Goal: Check status: Check status

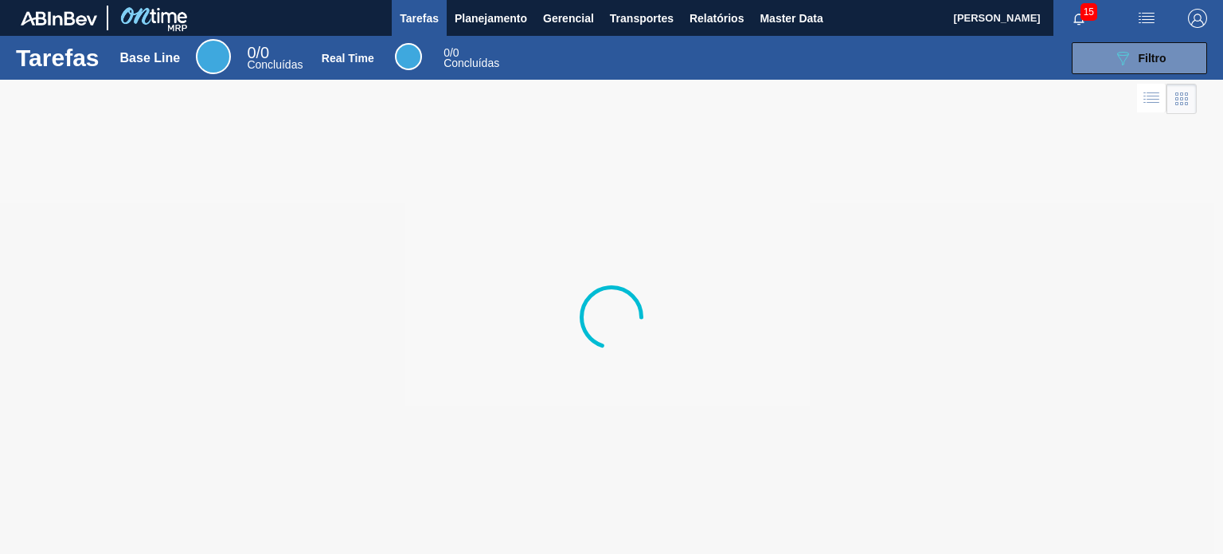
click at [472, 27] on span "Planejamento" at bounding box center [491, 18] width 72 height 19
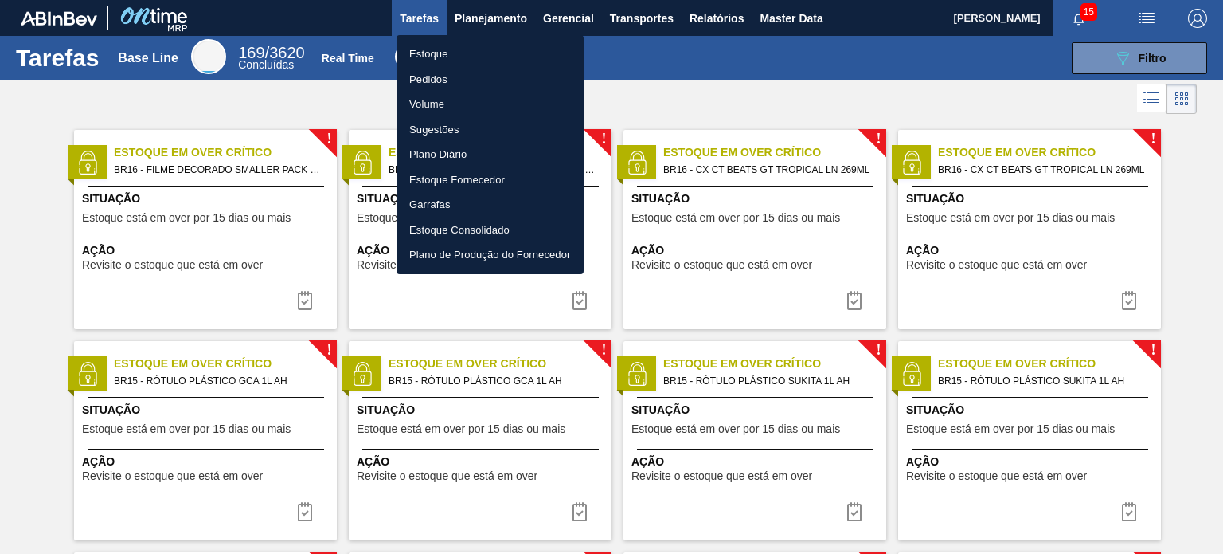
click at [435, 72] on li "Pedidos" at bounding box center [490, 79] width 187 height 25
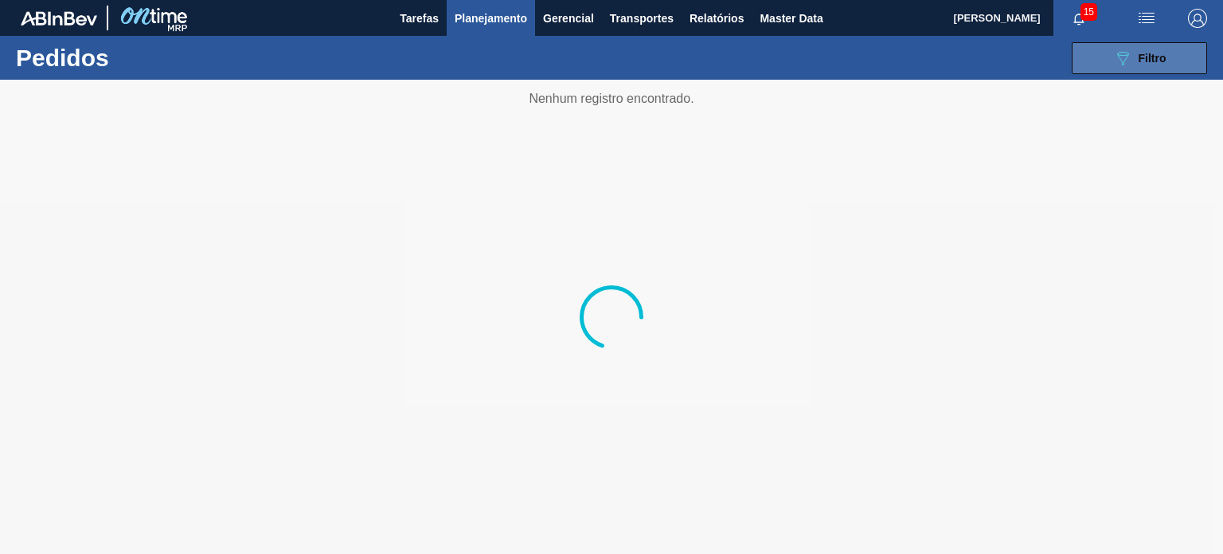
click at [1160, 69] on button "089F7B8B-B2A5-4AFE-B5C0-19BA573D28AC Filtro" at bounding box center [1139, 58] width 135 height 32
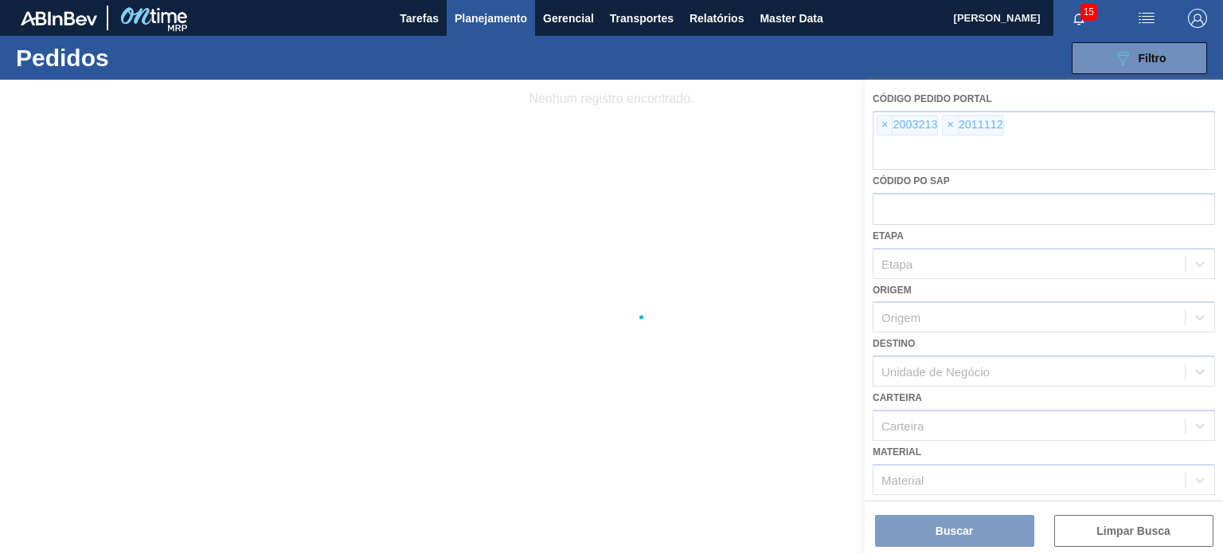
click at [883, 128] on div at bounding box center [611, 317] width 1223 height 474
click at [882, 127] on div at bounding box center [611, 317] width 1223 height 474
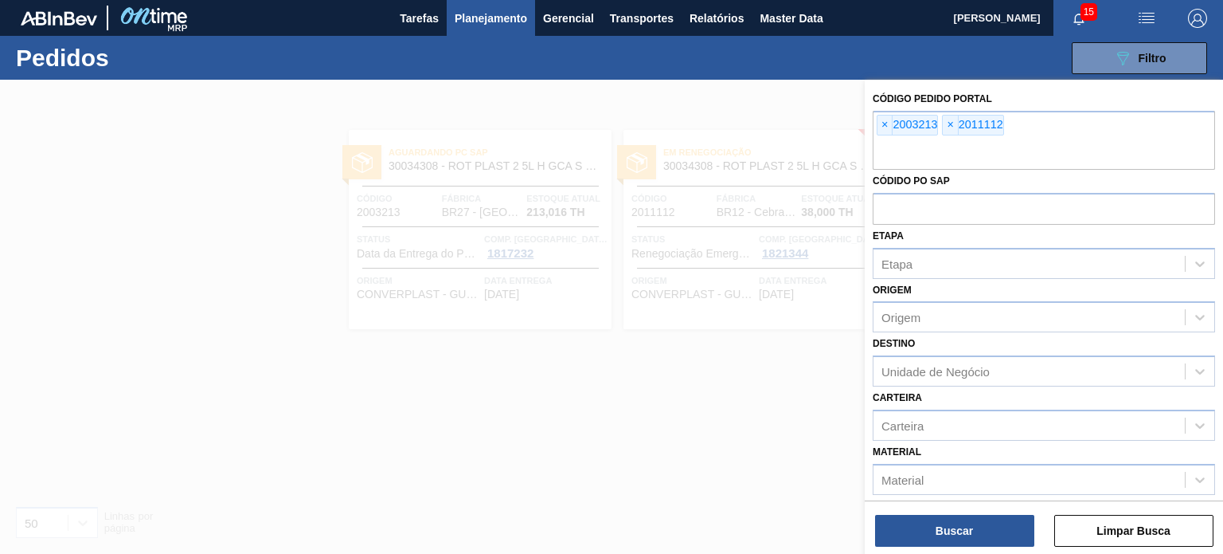
click at [883, 128] on span "×" at bounding box center [885, 124] width 15 height 19
click at [884, 124] on span "×" at bounding box center [885, 124] width 15 height 19
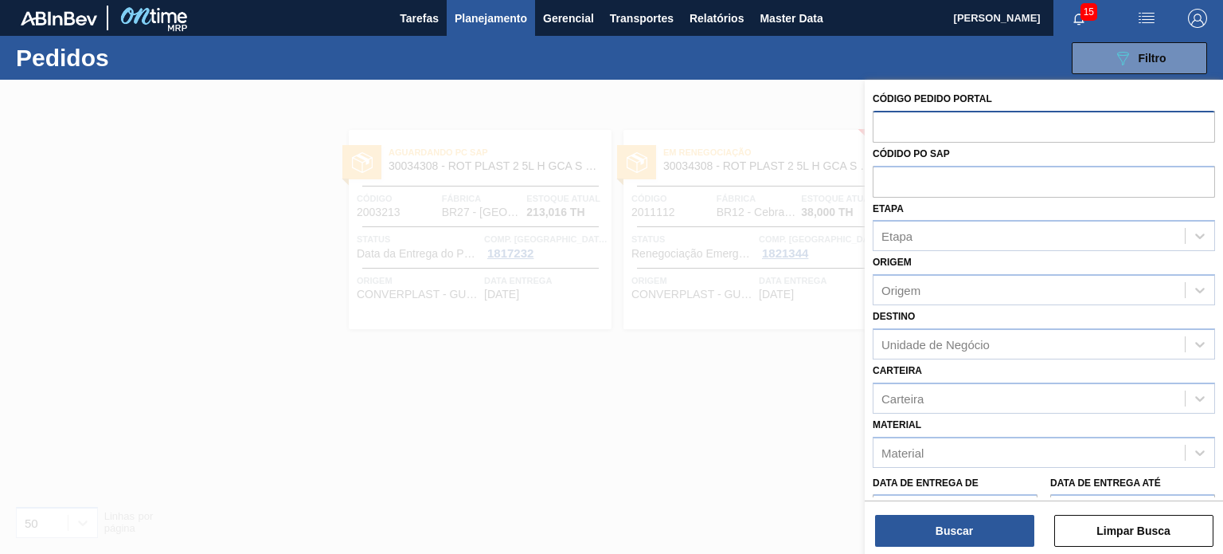
paste input "1989874"
type input "1989874"
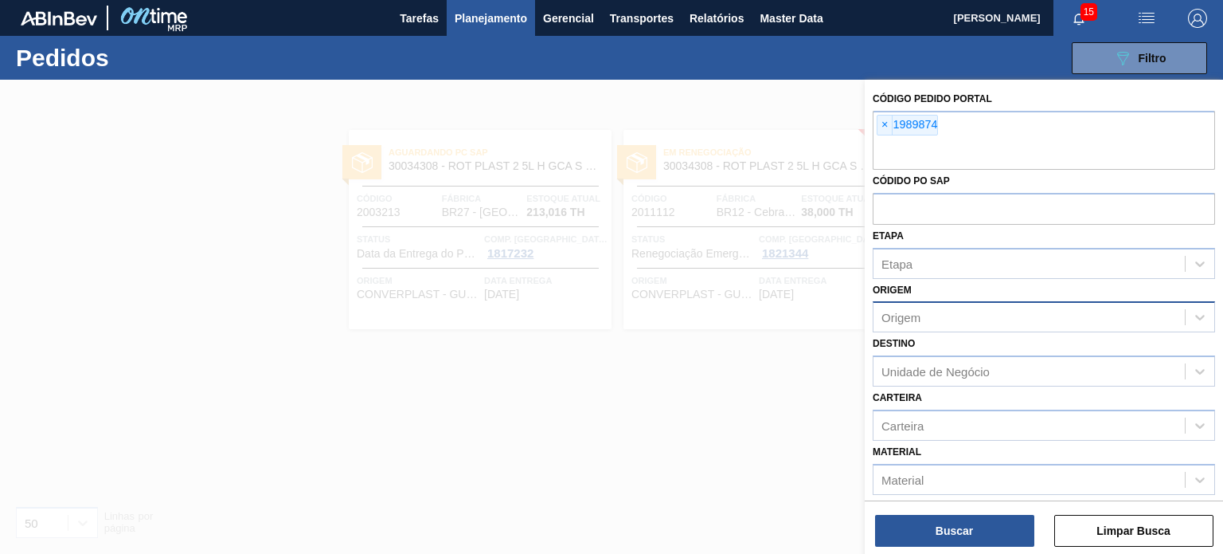
paste input "1994301"
type input "1994301"
paste input "2003244"
type input "2003244"
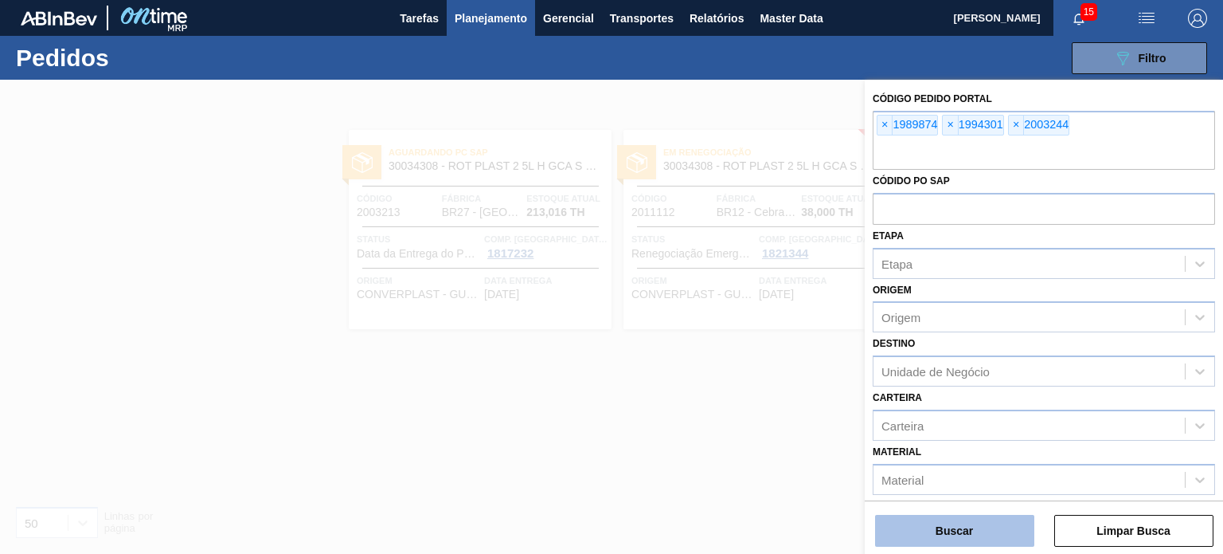
click at [985, 538] on button "Buscar" at bounding box center [954, 531] width 159 height 32
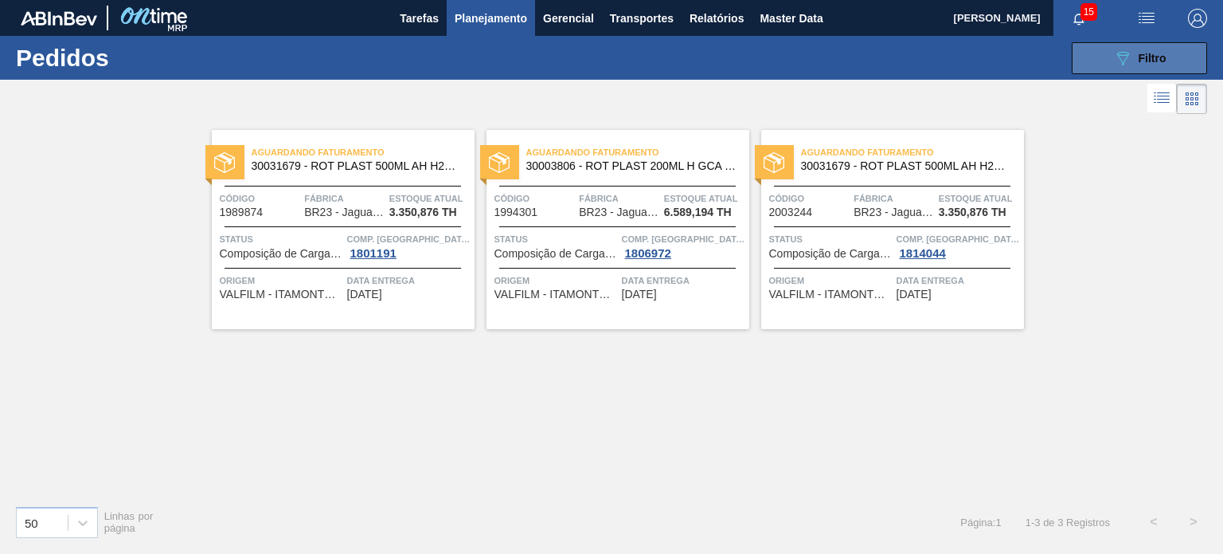
click at [1124, 49] on icon "089F7B8B-B2A5-4AFE-B5C0-19BA573D28AC" at bounding box center [1123, 58] width 19 height 19
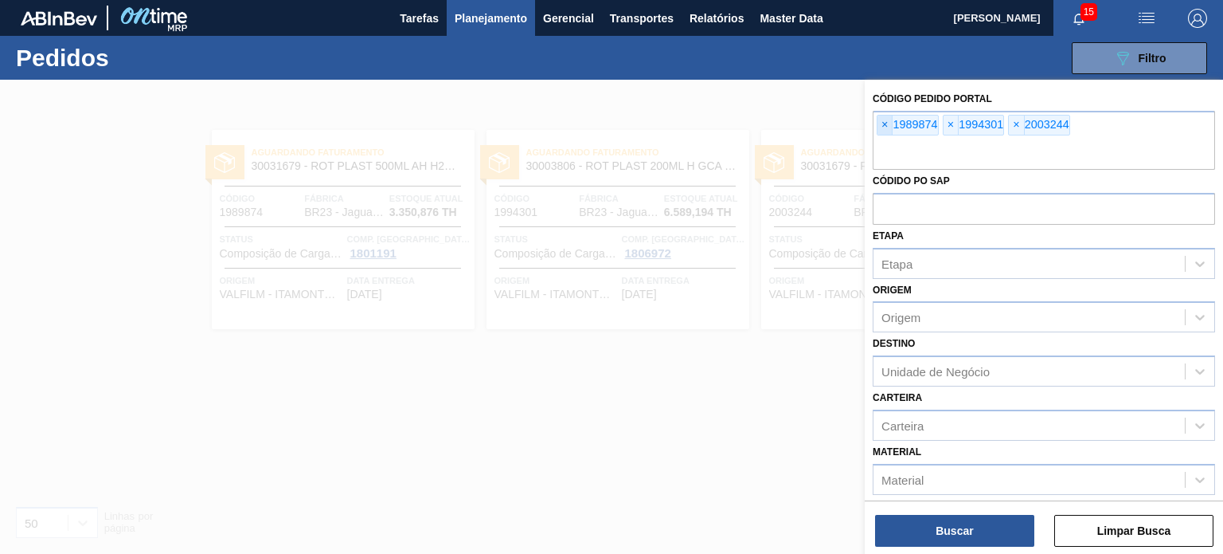
click at [886, 130] on span "×" at bounding box center [885, 124] width 15 height 19
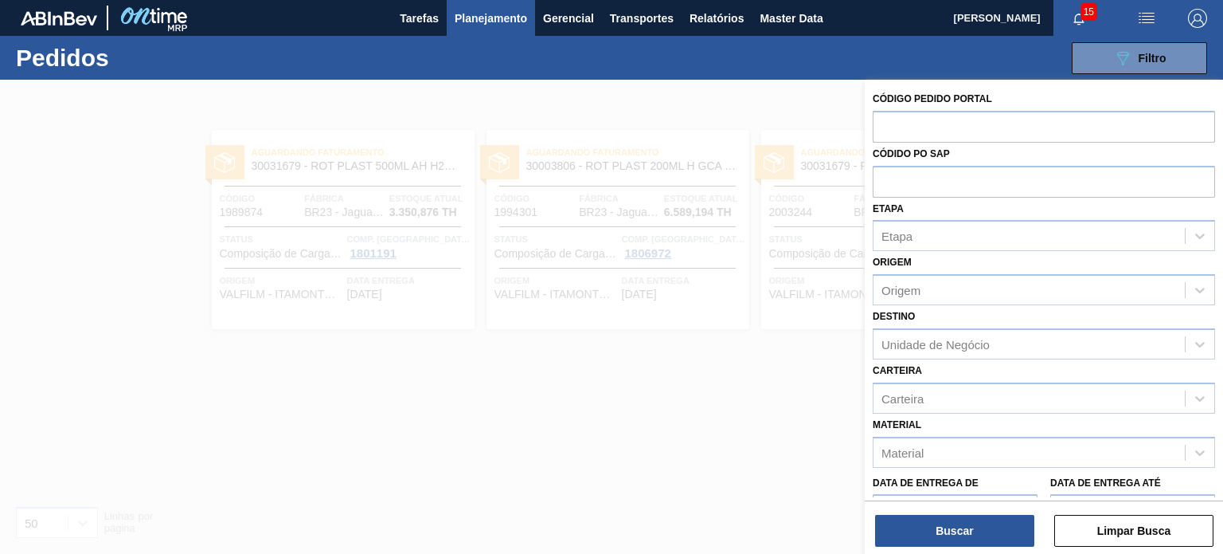
click at [886, 130] on input "text" at bounding box center [1044, 126] width 343 height 30
paste input "2017135"
type input "2017135"
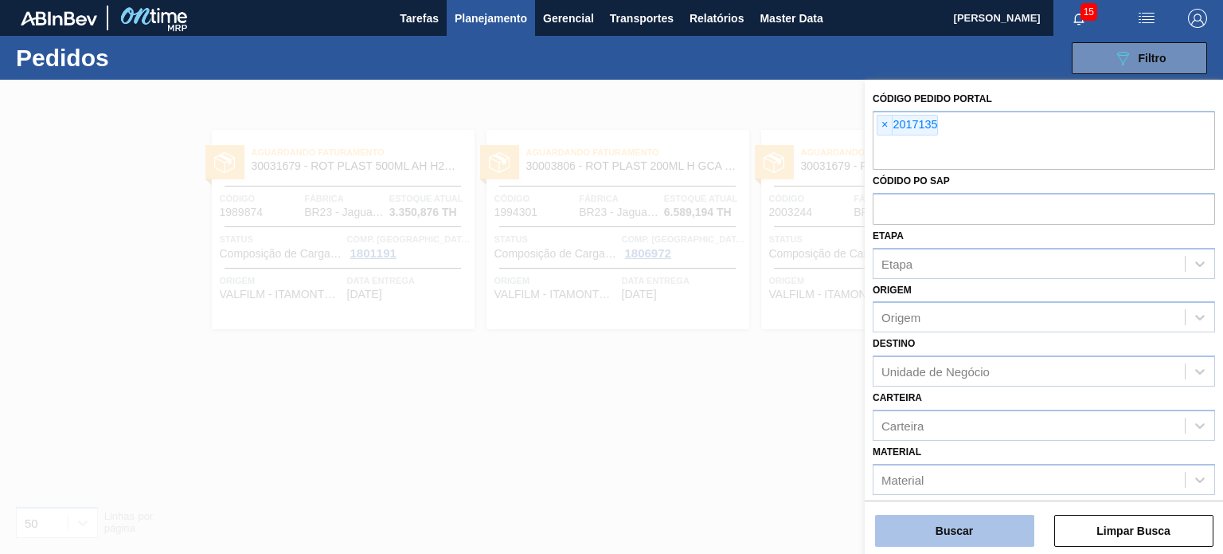
click at [970, 527] on button "Buscar" at bounding box center [954, 531] width 159 height 32
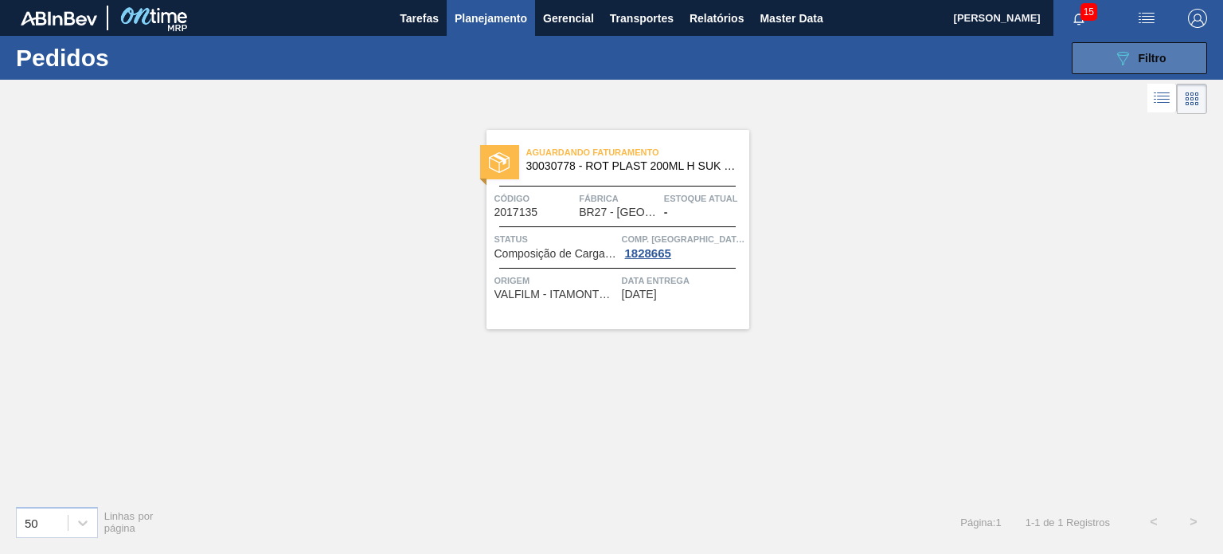
click at [1158, 61] on span "Filtro" at bounding box center [1153, 58] width 28 height 13
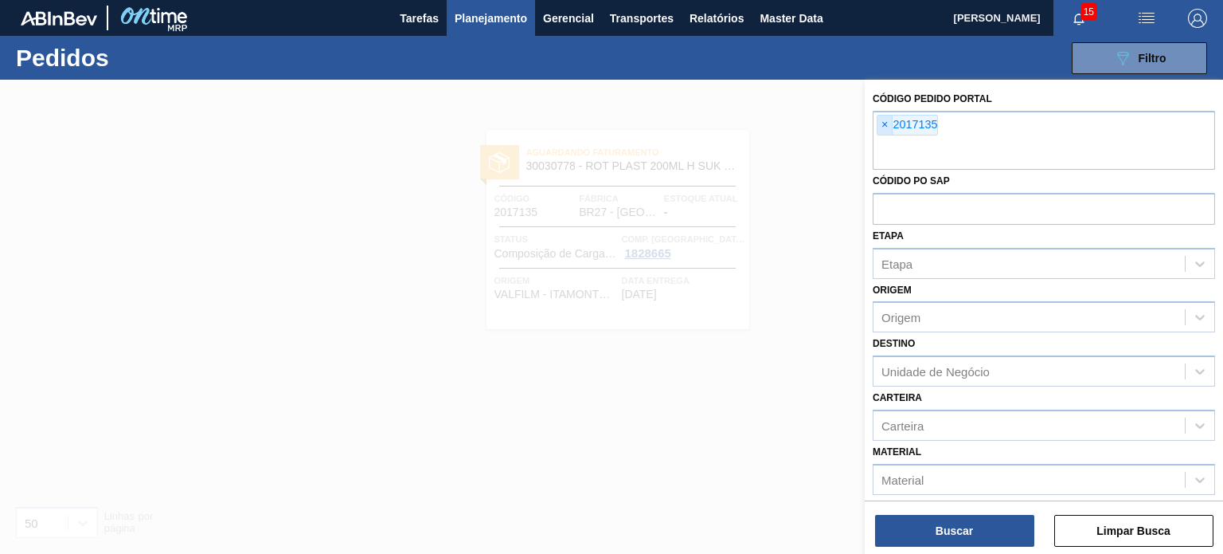
click at [886, 118] on span "×" at bounding box center [885, 124] width 15 height 19
paste input "1987713"
type input "1987713"
paste input "1987713"
type input "1987713"
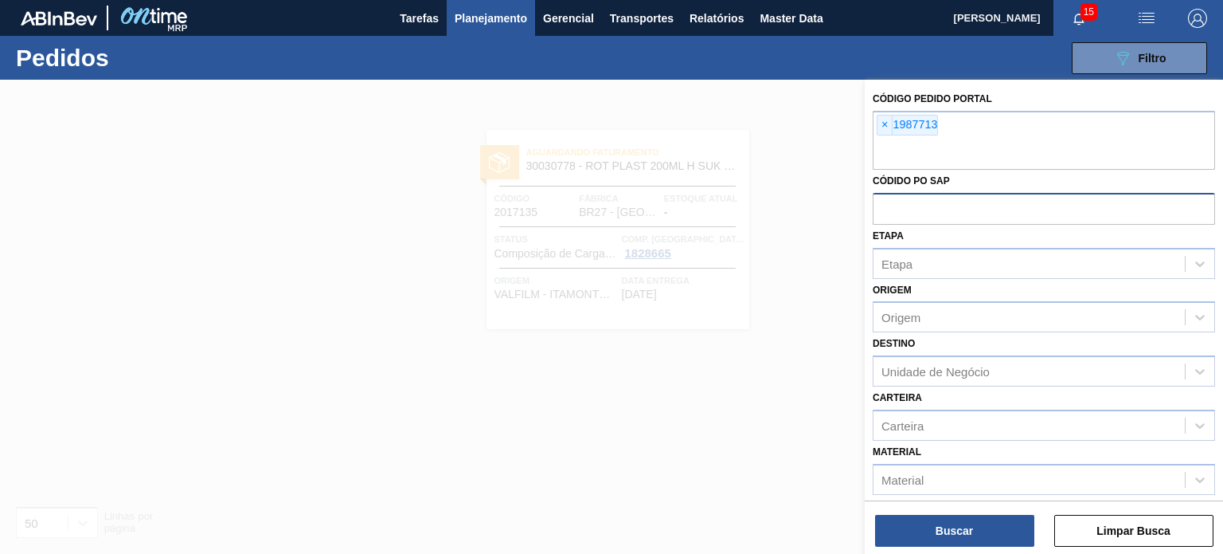
paste input "1987713"
type input "1987713"
click at [809, 246] on div at bounding box center [611, 357] width 1223 height 554
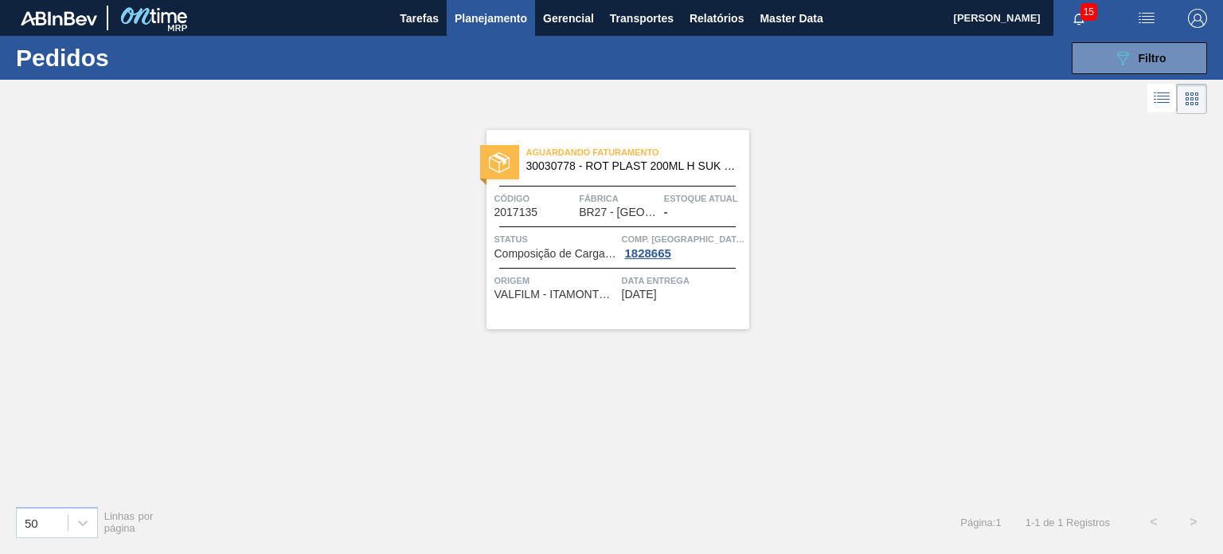
drag, startPoint x: 661, startPoint y: 195, endPoint x: 929, endPoint y: 213, distance: 268.2
click at [901, 229] on div "Aguardando Faturamento 30030778 - ROT PLAST 200ML H SUK UVA NIV24 Código 201713…" at bounding box center [611, 305] width 1223 height 374
drag, startPoint x: 1145, startPoint y: 37, endPoint x: 1136, endPoint y: 47, distance: 13.6
click at [1145, 37] on div "089F7B8B-B2A5-4AFE-B5C0-19BA573D28AC Filtro Código Pedido Portal × 1987713 Códi…" at bounding box center [730, 58] width 971 height 48
click at [1135, 49] on div "089F7B8B-B2A5-4AFE-B5C0-19BA573D28AC Filtro" at bounding box center [1140, 58] width 53 height 19
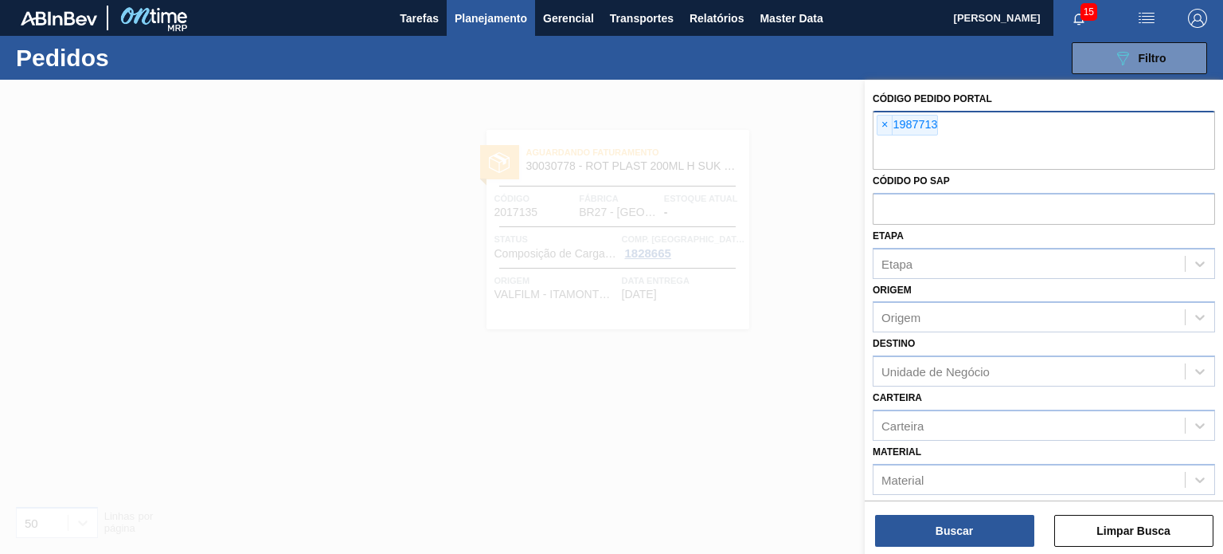
click at [1055, 151] on input "text" at bounding box center [1044, 154] width 343 height 30
paste input "1984271"
type input "1984271"
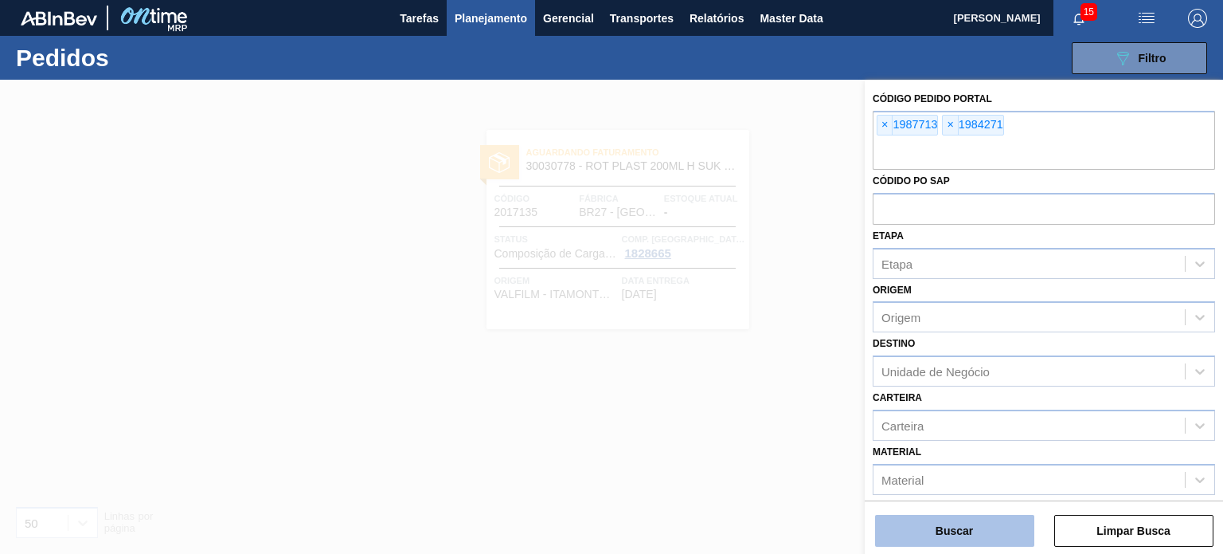
click at [999, 522] on button "Buscar" at bounding box center [954, 531] width 159 height 32
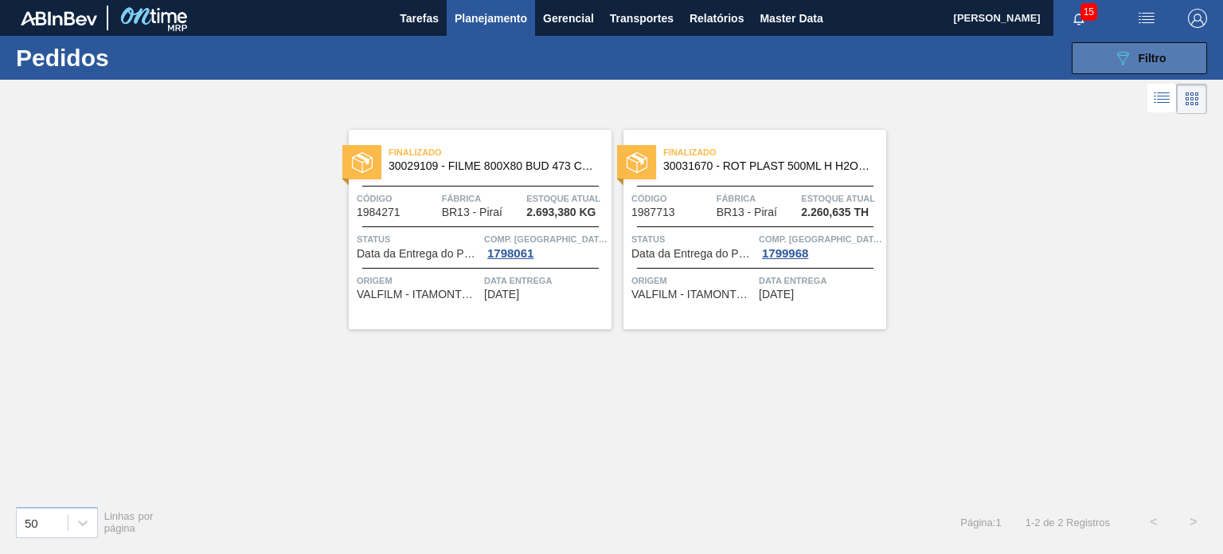
click at [1101, 54] on button "089F7B8B-B2A5-4AFE-B5C0-19BA573D28AC Filtro" at bounding box center [1139, 58] width 135 height 32
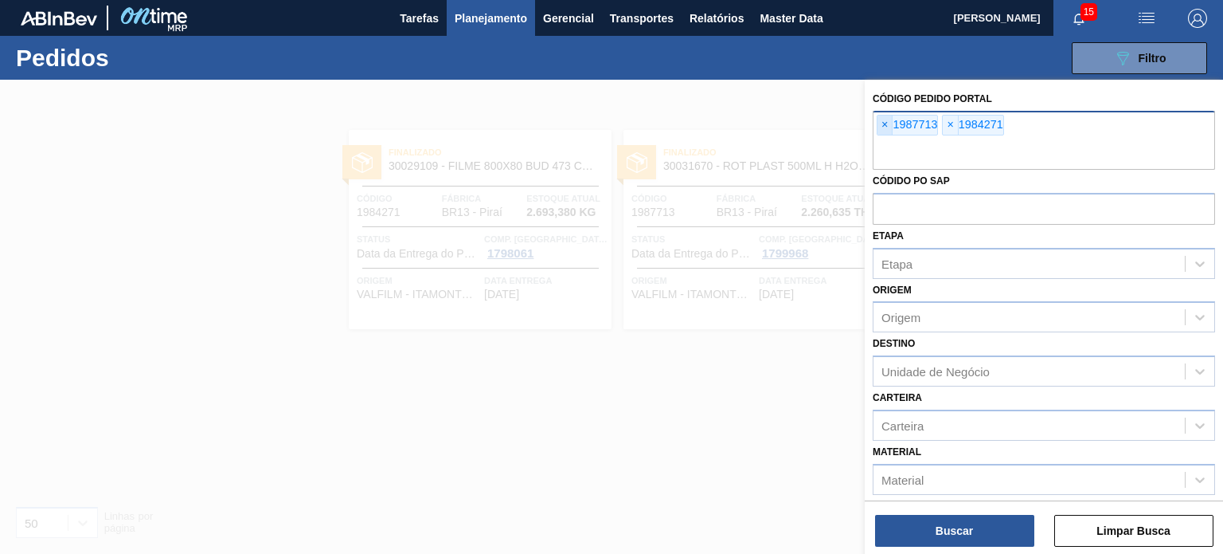
click at [887, 126] on span "×" at bounding box center [885, 124] width 15 height 19
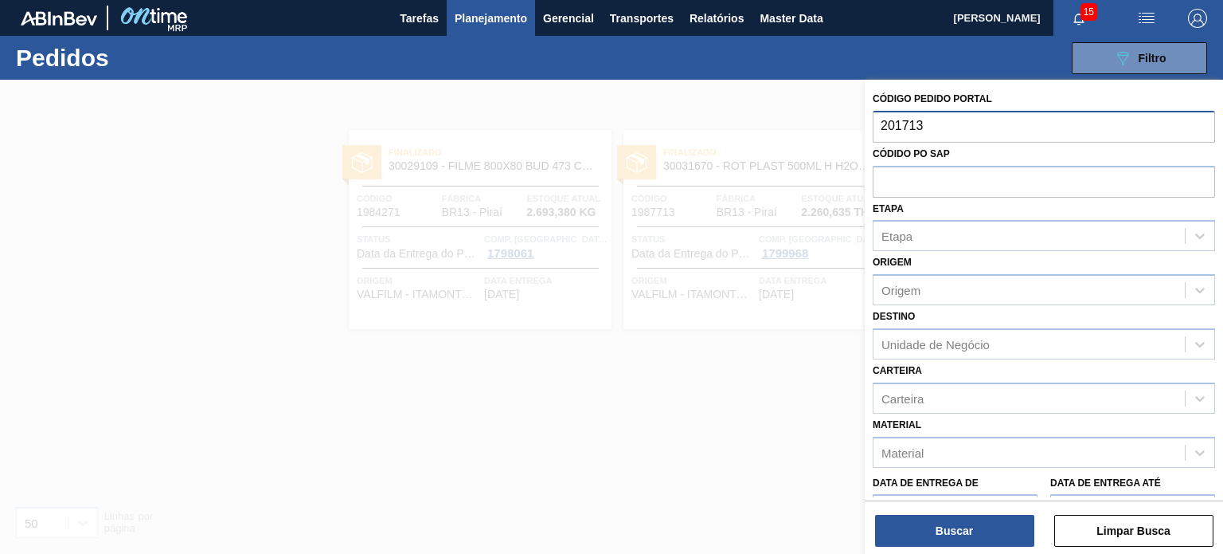
type input "2017135"
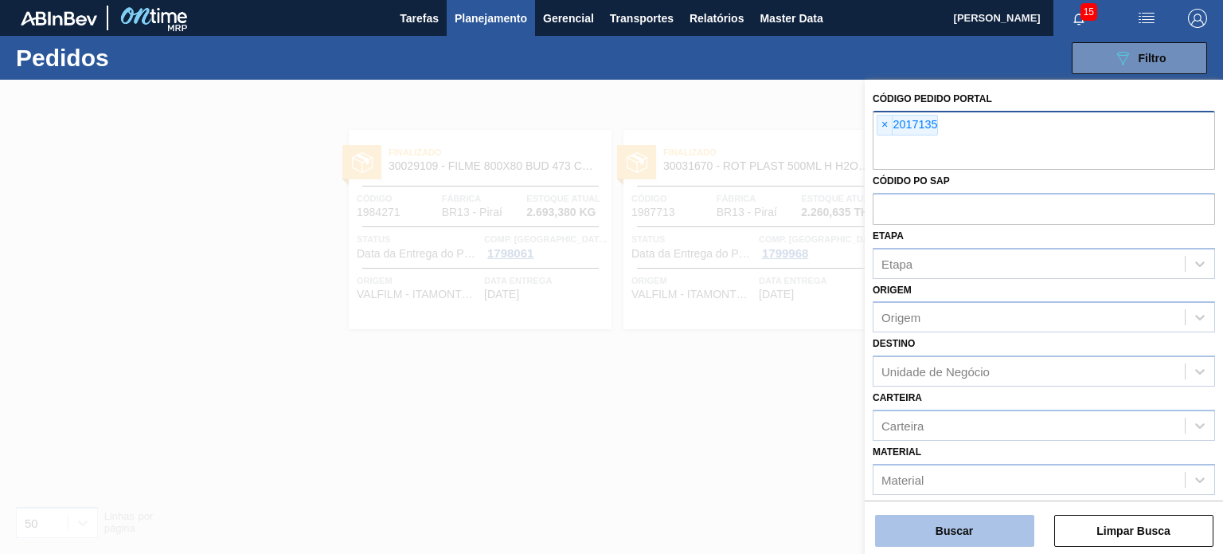
click at [957, 529] on button "Buscar" at bounding box center [954, 531] width 159 height 32
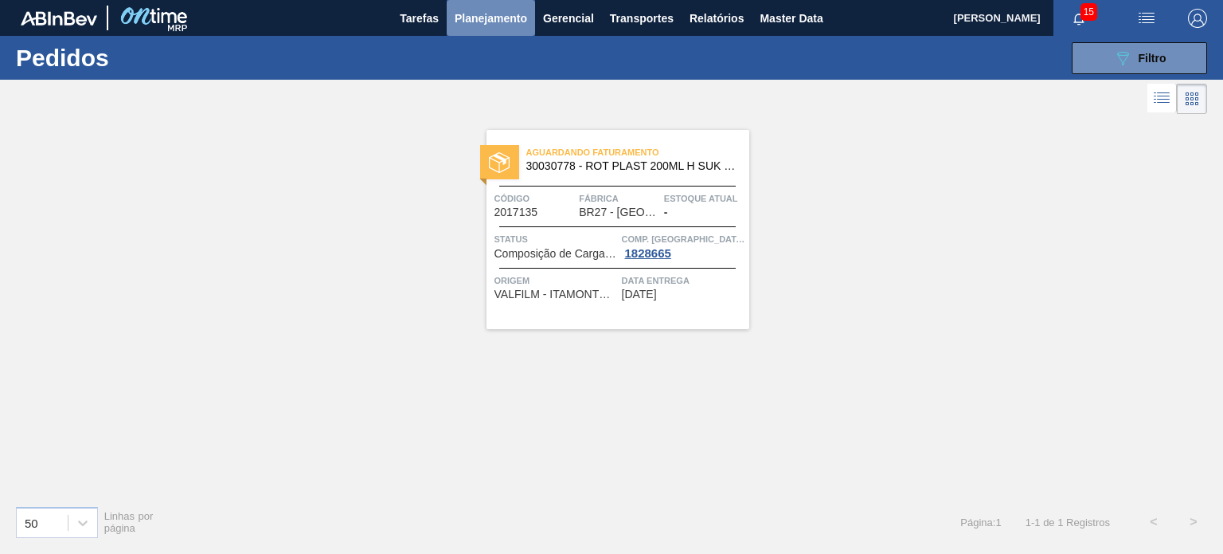
click at [480, 13] on span "Planejamento" at bounding box center [491, 18] width 72 height 19
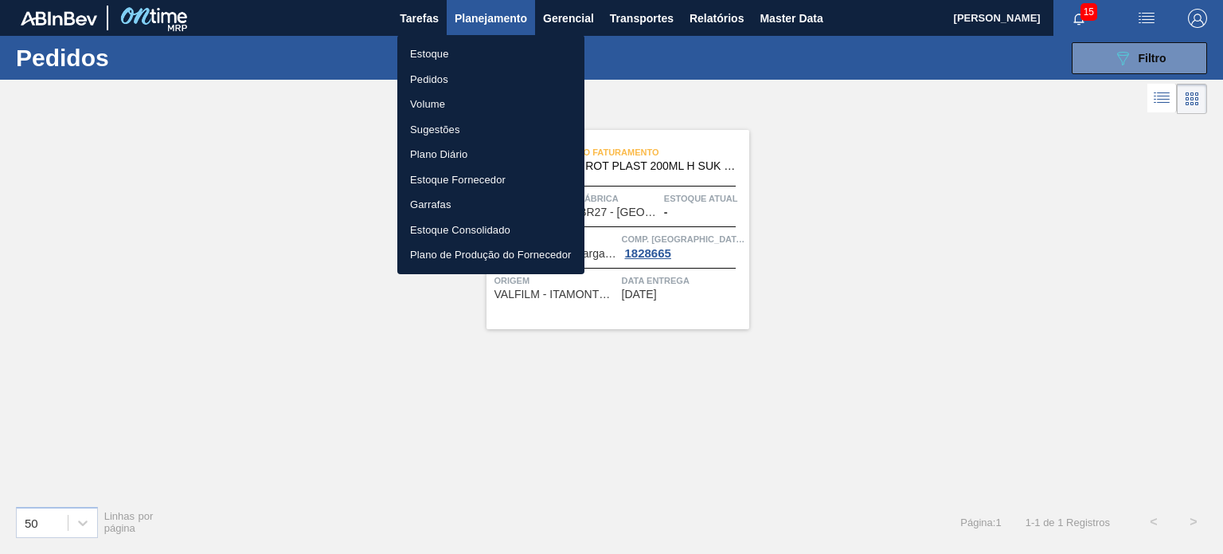
click at [487, 51] on li "Estoque" at bounding box center [490, 53] width 187 height 25
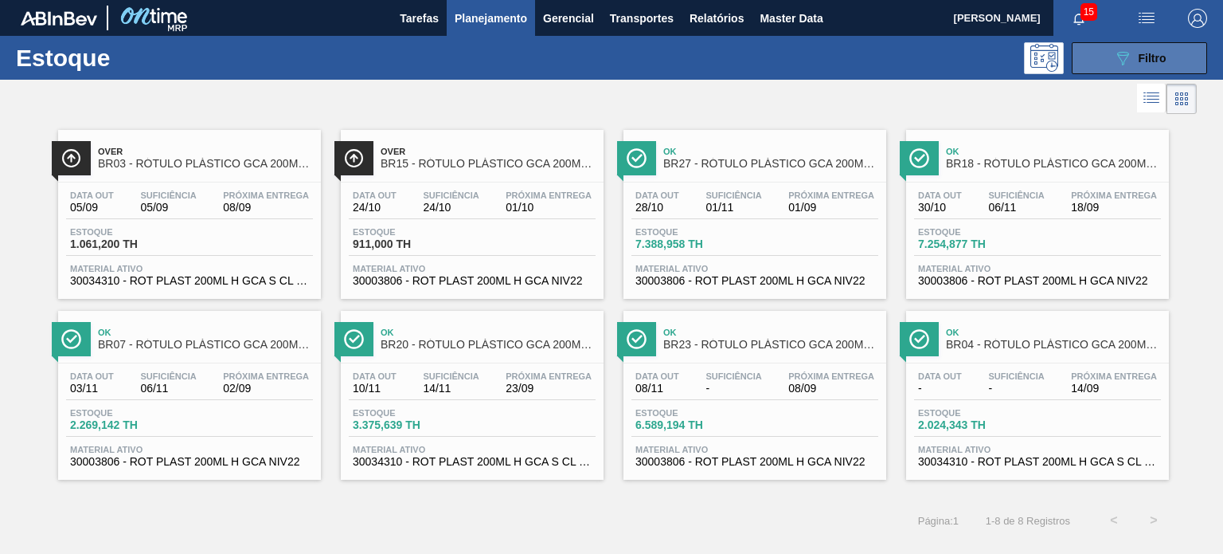
click at [1107, 53] on button "089F7B8B-B2A5-4AFE-B5C0-19BA573D28AC Filtro" at bounding box center [1139, 58] width 135 height 32
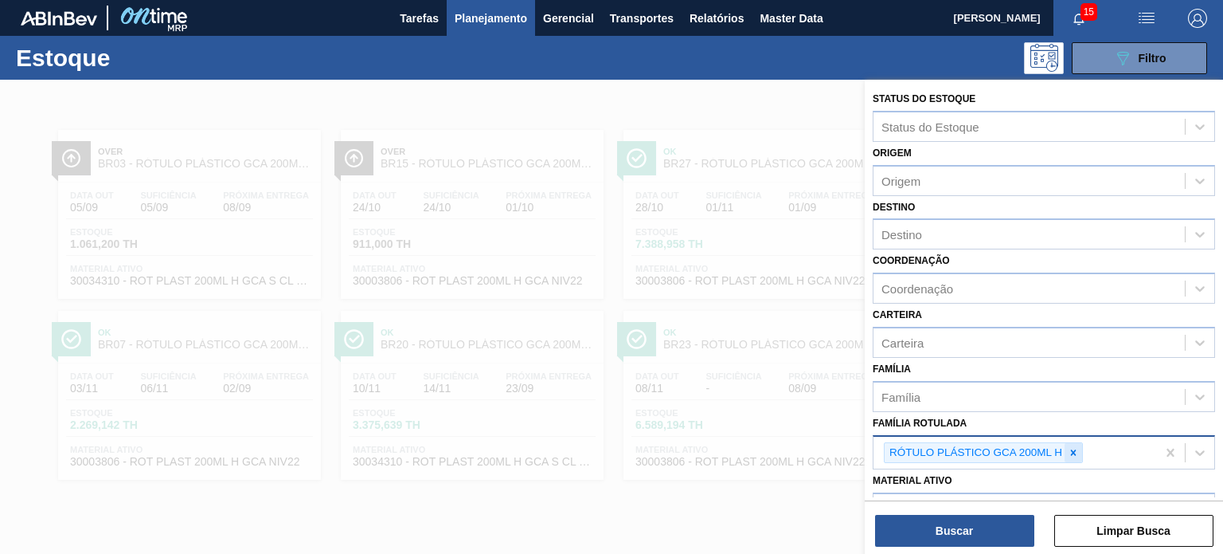
click at [1066, 452] on div at bounding box center [1074, 453] width 18 height 20
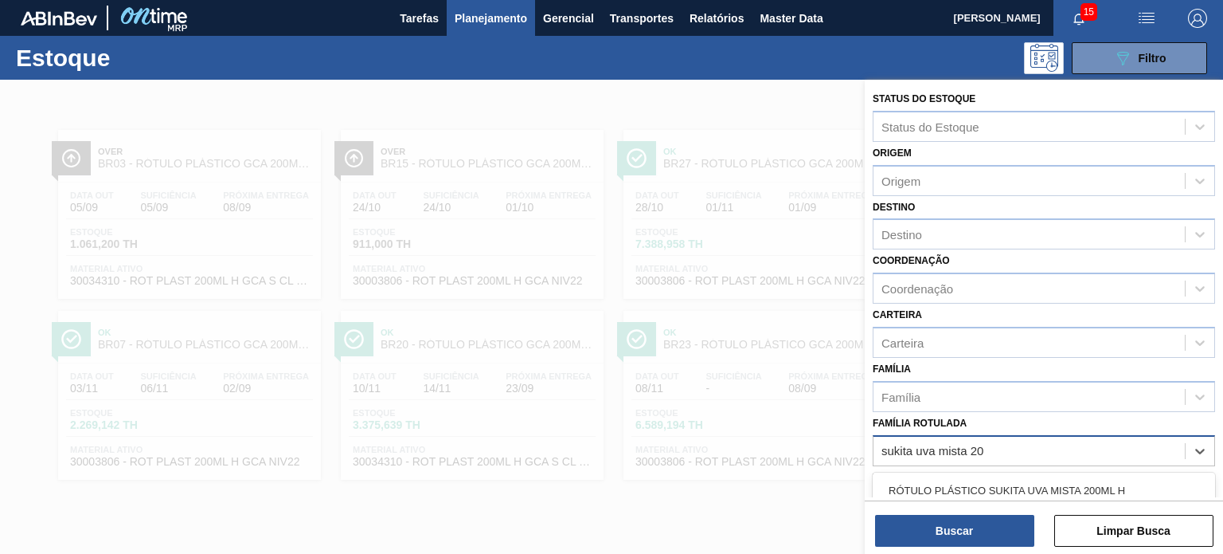
type Rotulada "sukita uva mista 200"
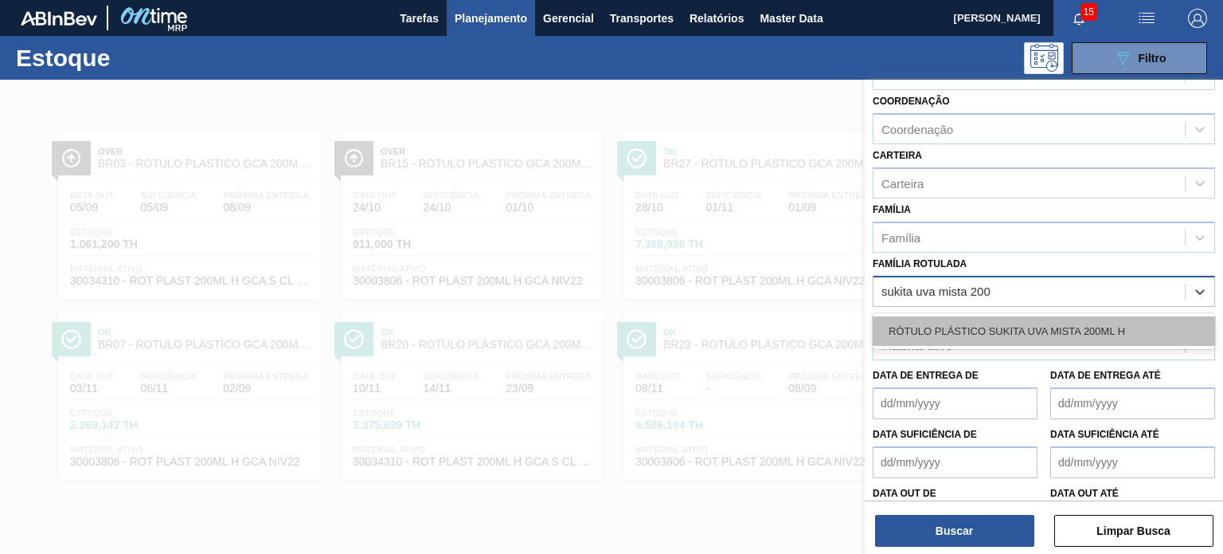
click at [1040, 337] on div "RÓTULO PLÁSTICO SUKITA UVA MISTA 200ML H" at bounding box center [1044, 330] width 343 height 29
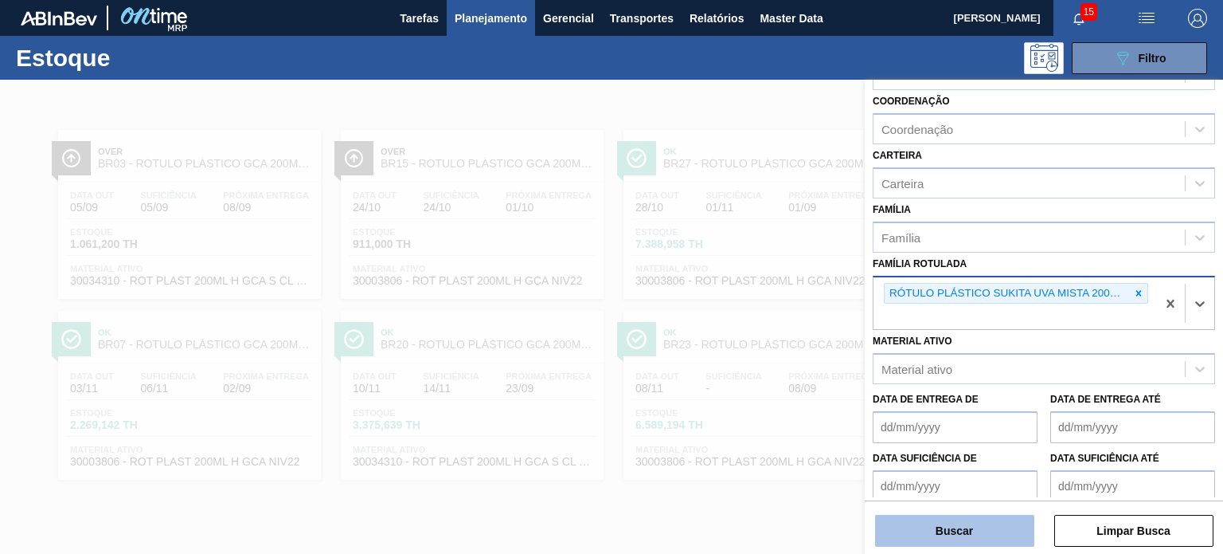
click at [969, 523] on button "Buscar" at bounding box center [954, 531] width 159 height 32
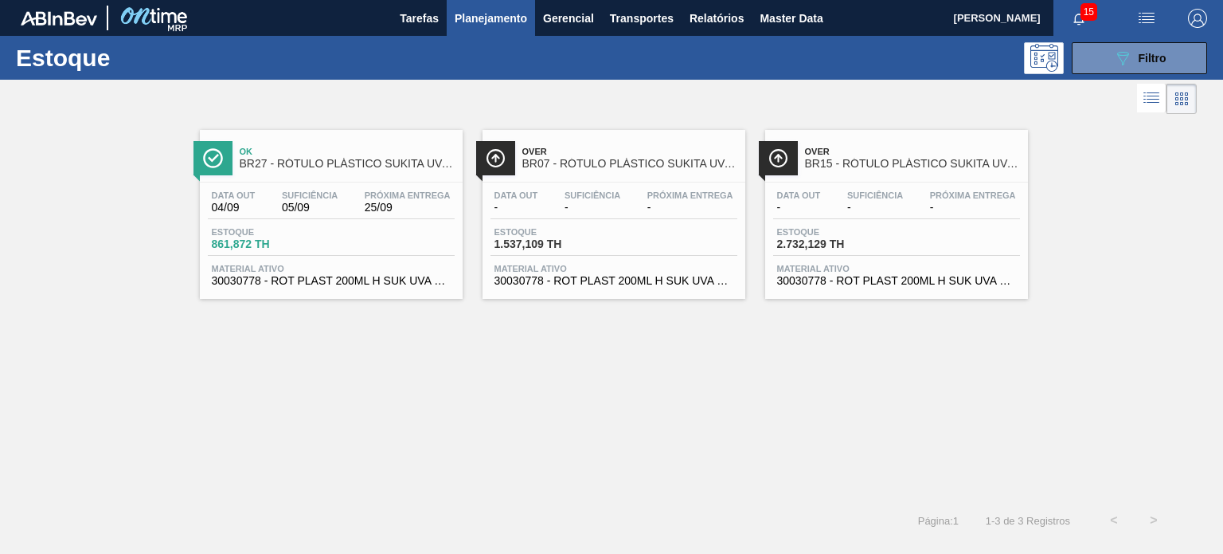
click at [613, 393] on div "Ok BR27 - RÓTULO PLÁSTICO SUKITA UVA MISTA 200ML H Data out 04/09 Suficiência 0…" at bounding box center [611, 309] width 1223 height 382
click at [1106, 61] on button "089F7B8B-B2A5-4AFE-B5C0-19BA573D28AC Filtro" at bounding box center [1139, 58] width 135 height 32
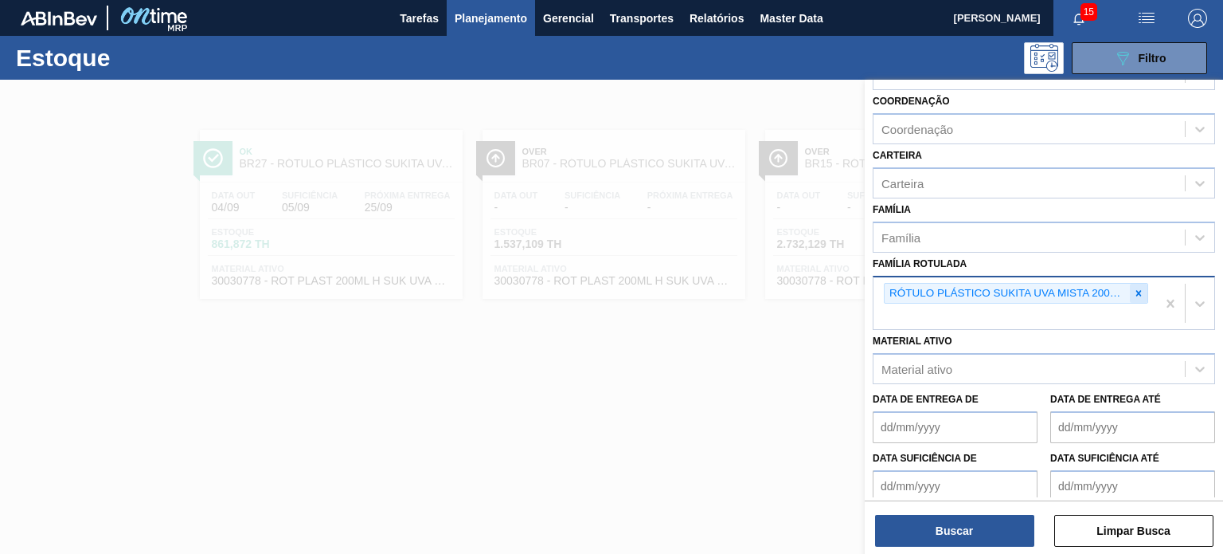
click at [1130, 292] on div at bounding box center [1139, 294] width 18 height 20
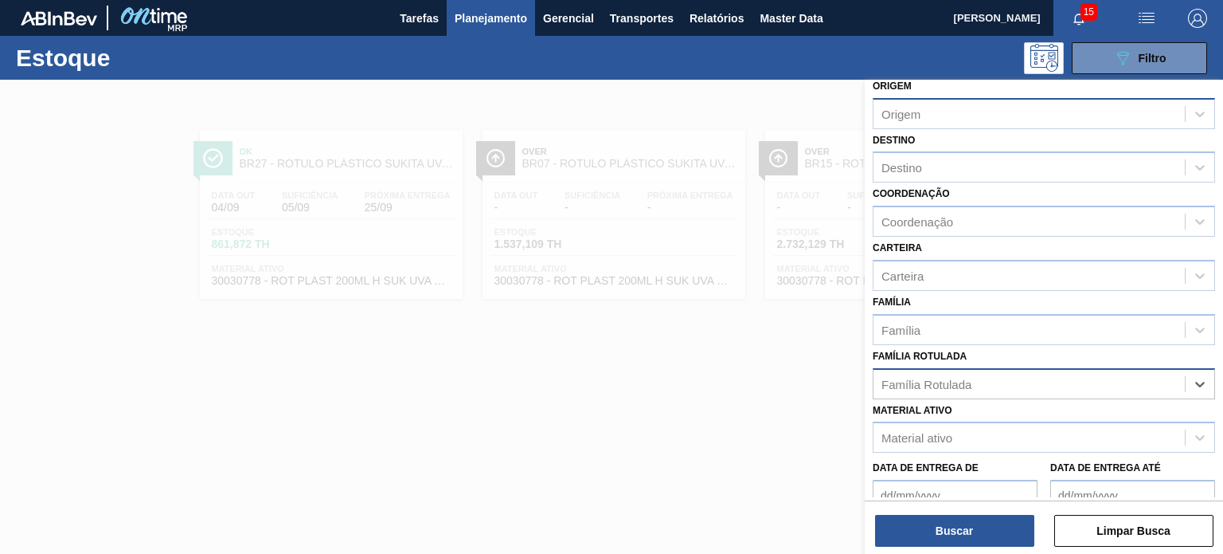
scroll to position [0, 0]
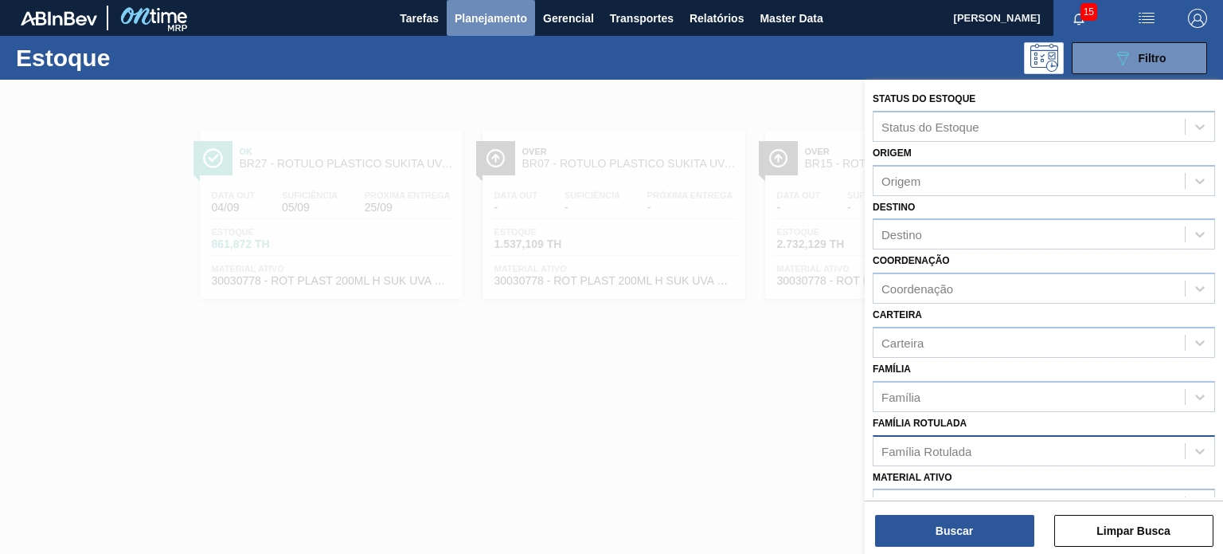
click at [494, 25] on span "Planejamento" at bounding box center [491, 18] width 72 height 19
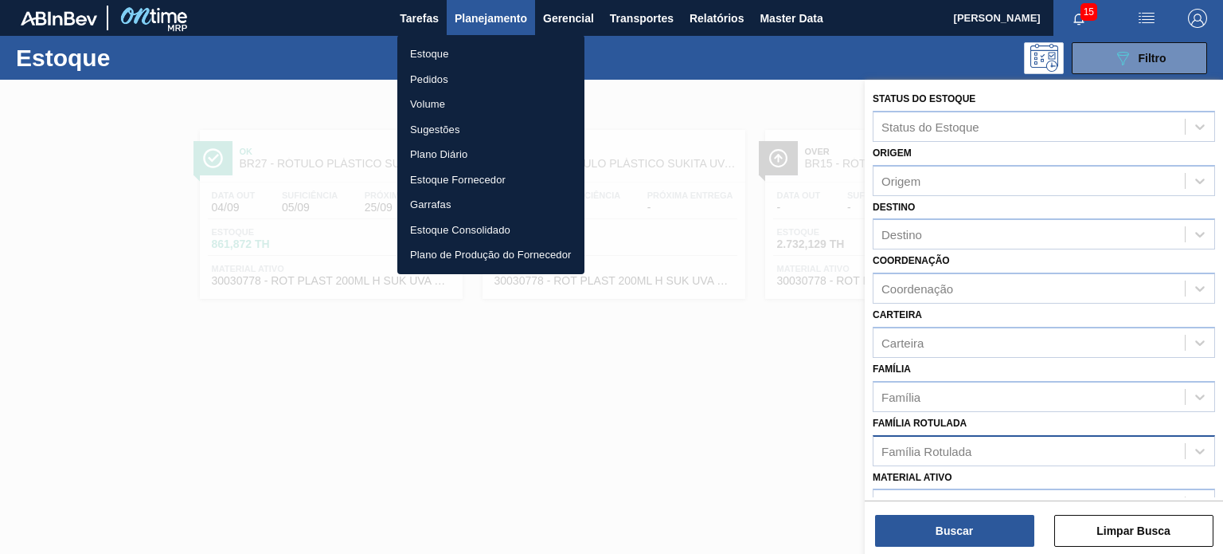
click at [455, 77] on li "Pedidos" at bounding box center [490, 79] width 187 height 25
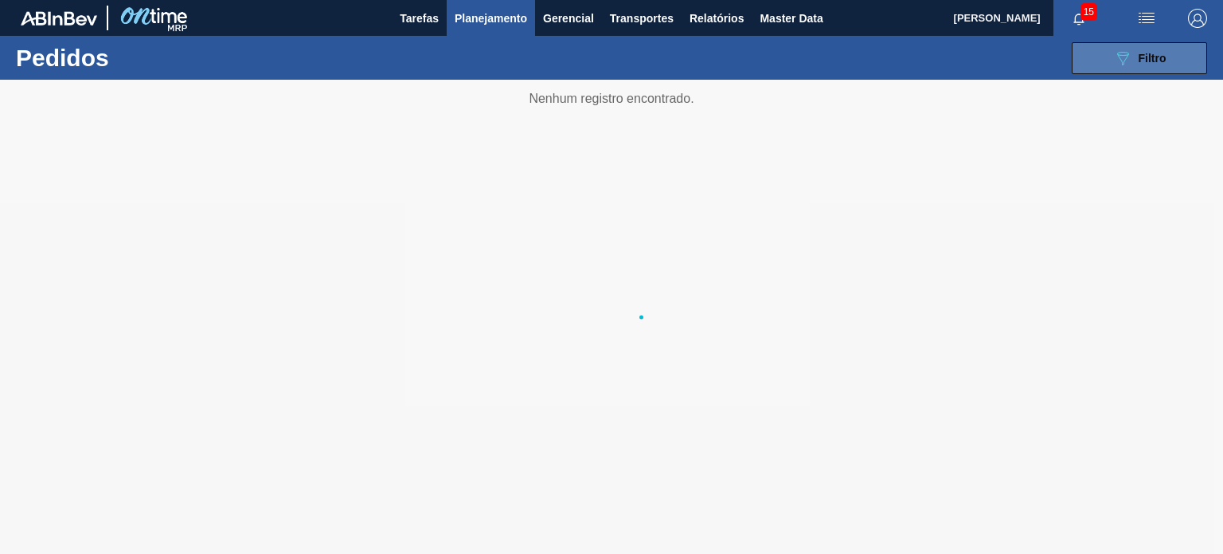
click at [1122, 66] on icon "089F7B8B-B2A5-4AFE-B5C0-19BA573D28AC" at bounding box center [1123, 58] width 19 height 19
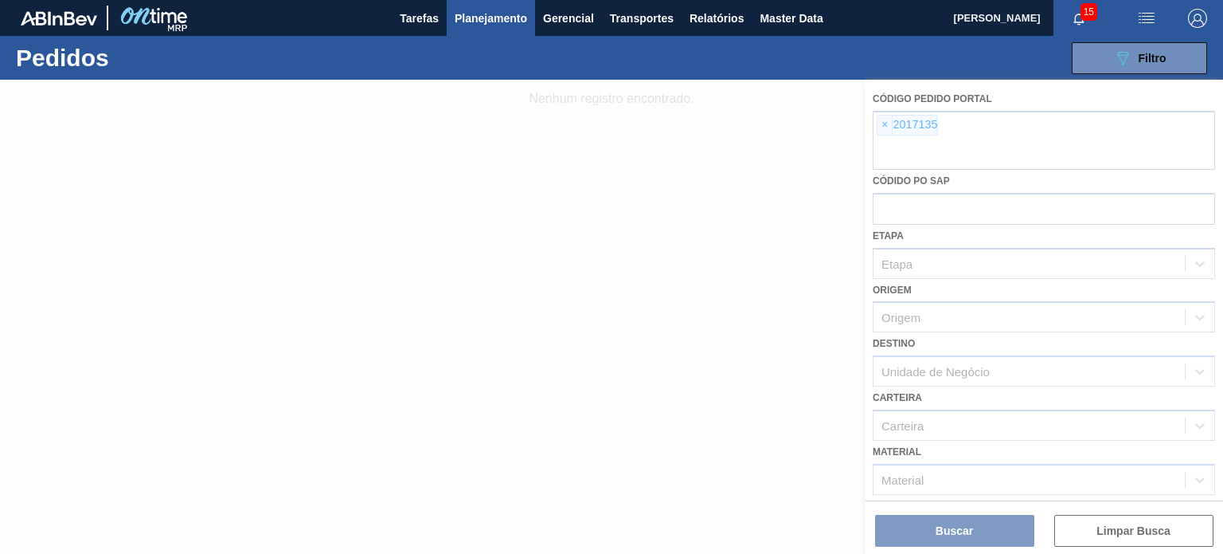
click at [895, 128] on div at bounding box center [611, 317] width 1223 height 474
click at [883, 123] on div at bounding box center [611, 317] width 1223 height 474
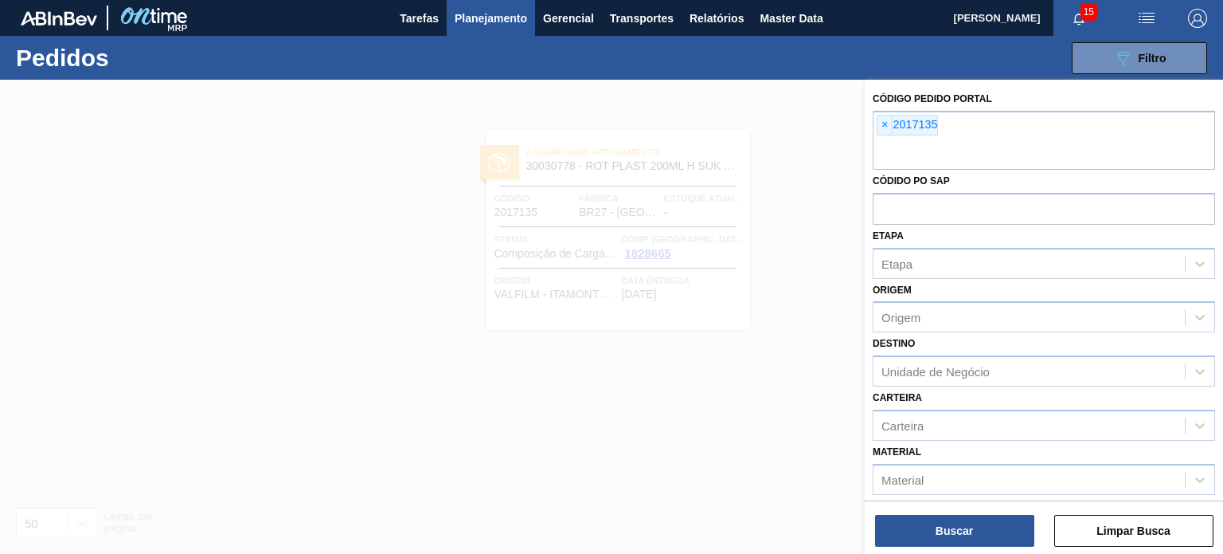
click at [883, 123] on span "×" at bounding box center [885, 124] width 15 height 19
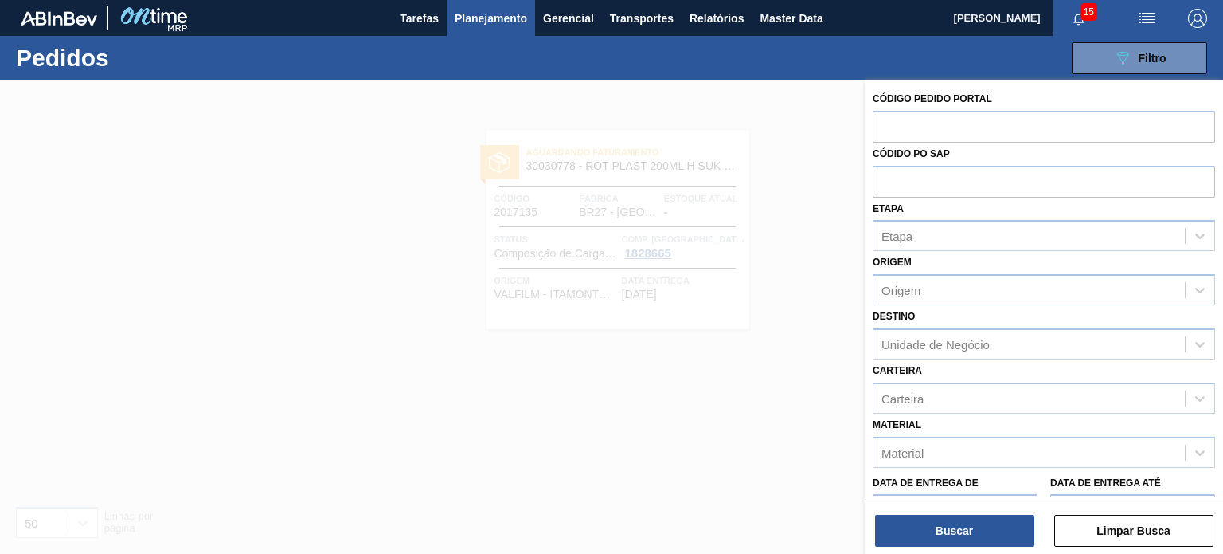
paste input "1994251"
type input "1994251"
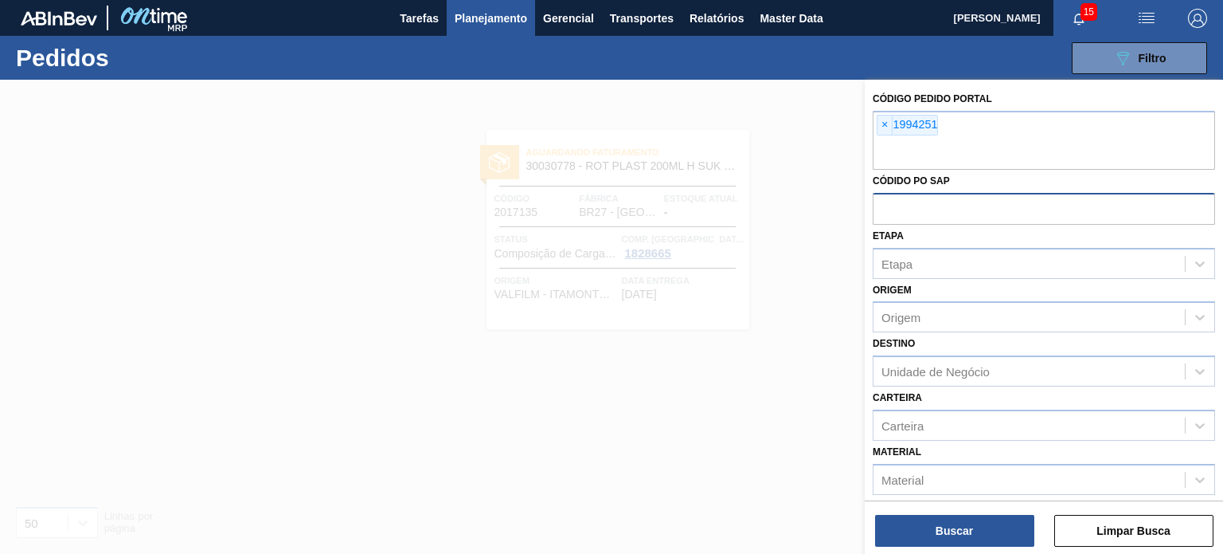
paste input "2001709"
type input "2001709"
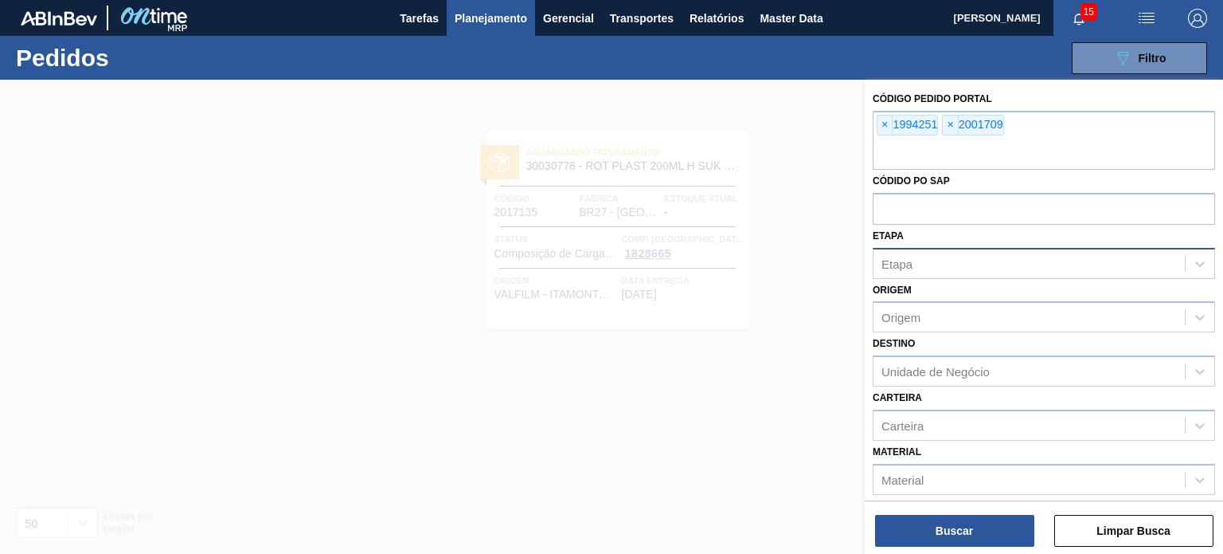
paste input "2003208"
type input "2003208"
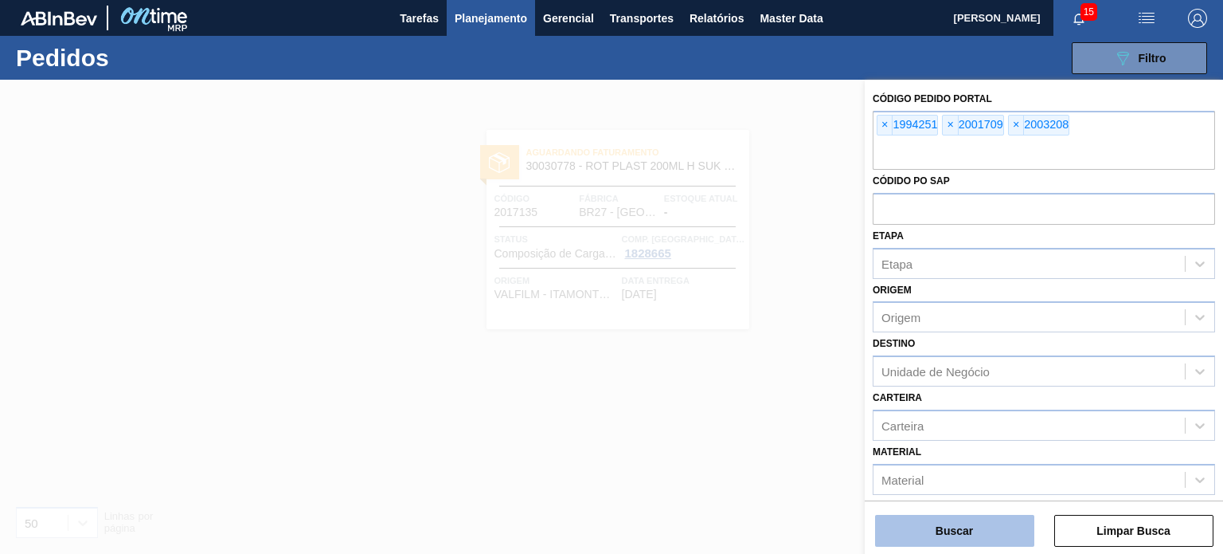
click at [1008, 526] on button "Buscar" at bounding box center [954, 531] width 159 height 32
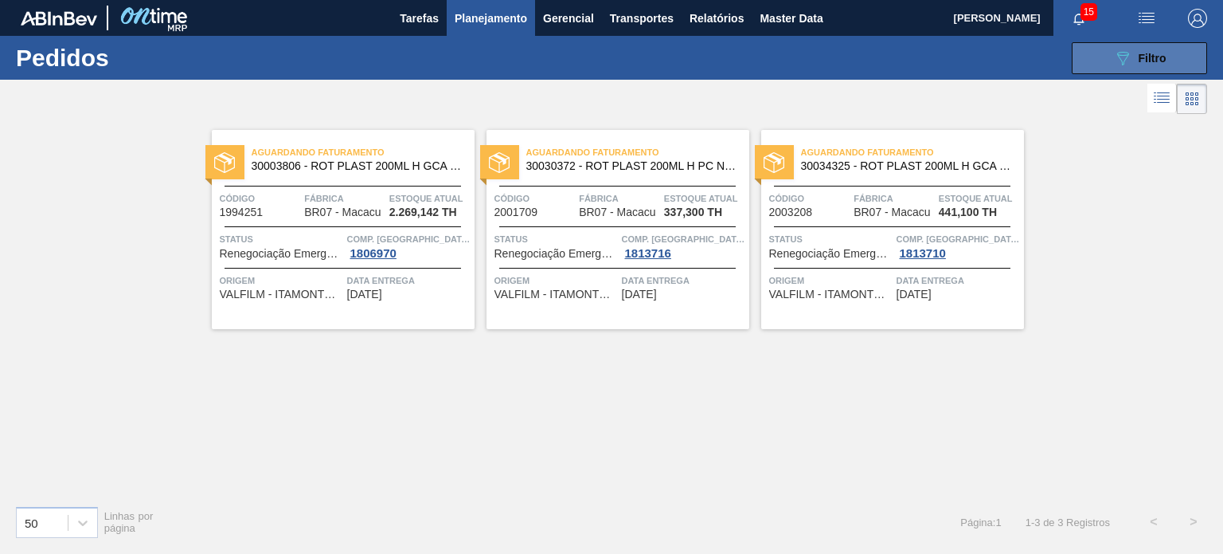
click at [1090, 66] on button "089F7B8B-B2A5-4AFE-B5C0-19BA573D28AC Filtro" at bounding box center [1139, 58] width 135 height 32
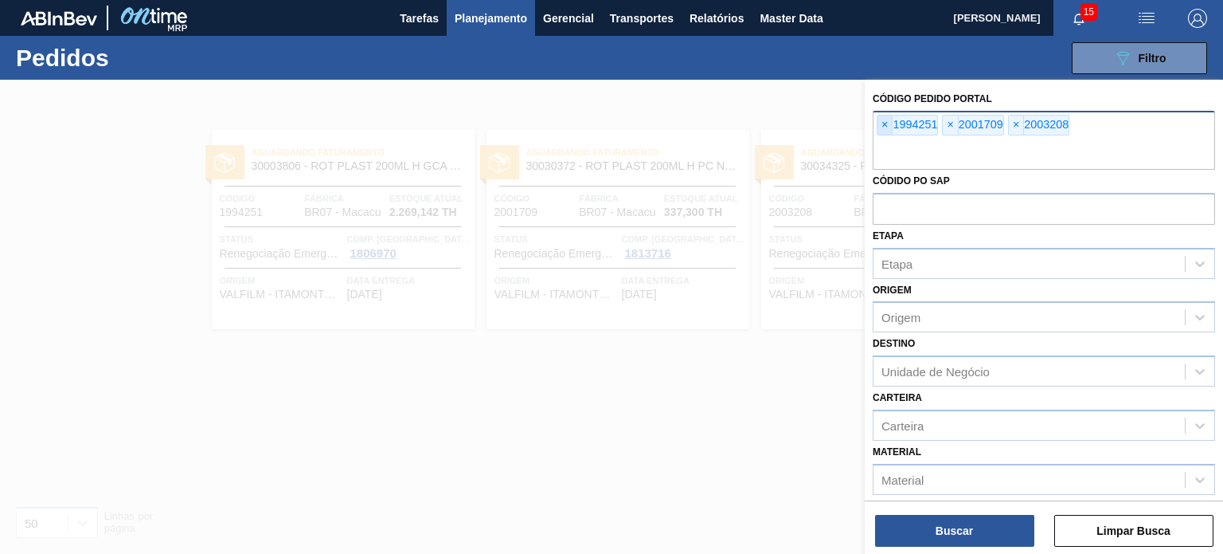
click at [882, 123] on span "×" at bounding box center [885, 124] width 15 height 19
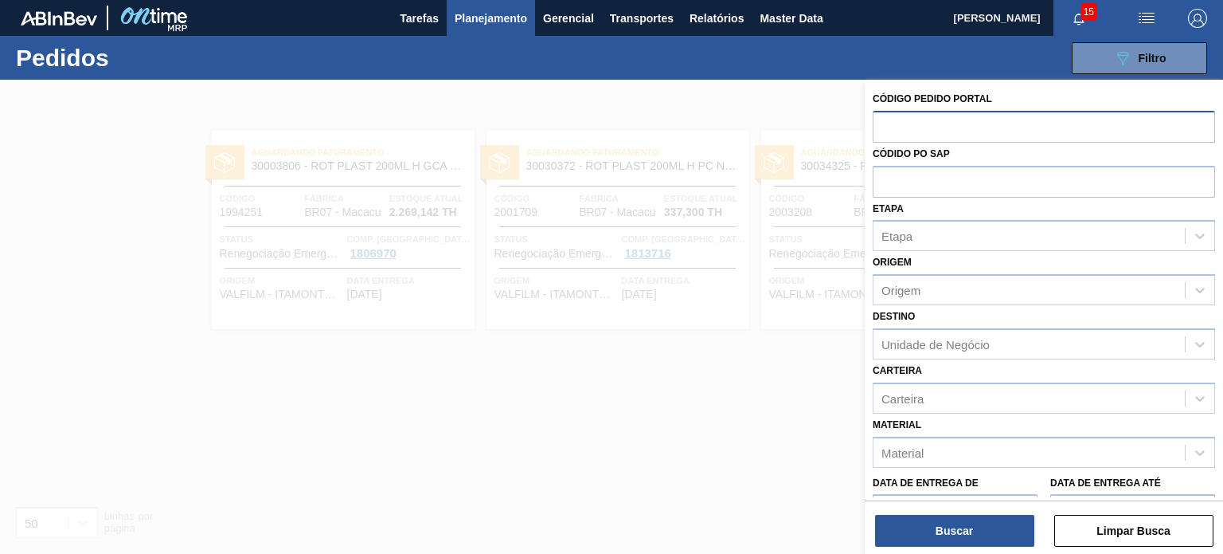
click at [882, 123] on input "text" at bounding box center [1044, 126] width 343 height 30
paste input "1994301"
type input "1994301"
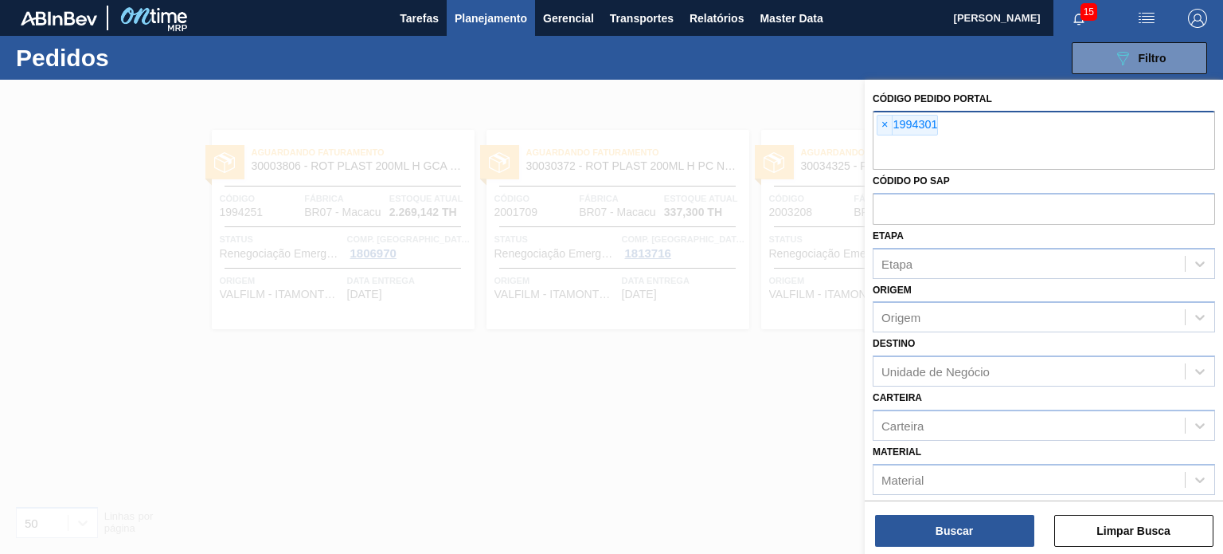
click at [961, 507] on div "Buscar Limpar Busca" at bounding box center [1044, 522] width 358 height 45
click at [959, 516] on button "Buscar" at bounding box center [954, 531] width 159 height 32
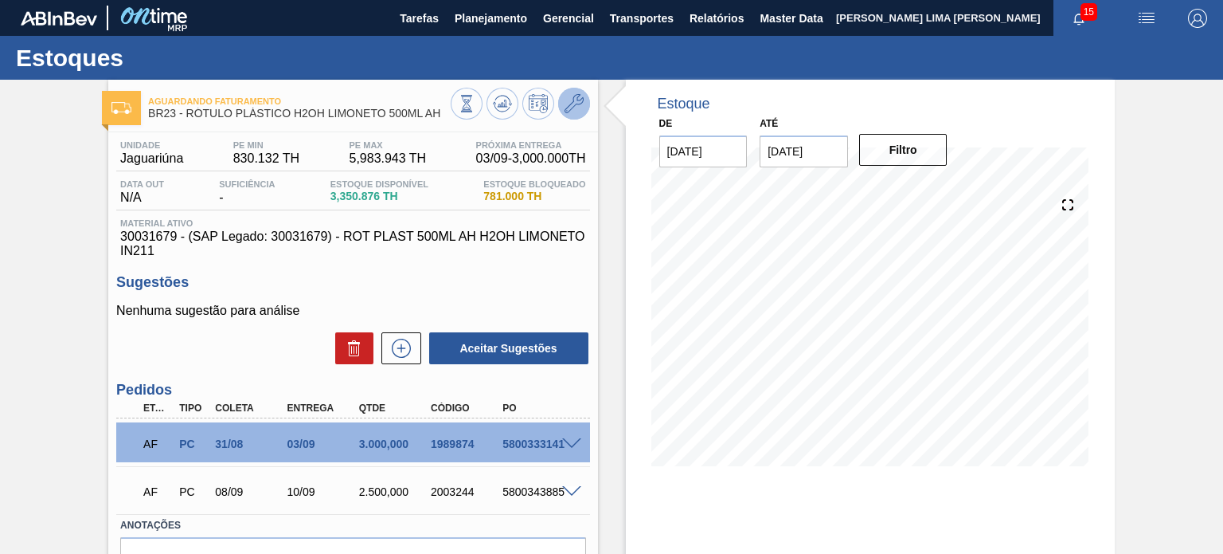
click at [574, 111] on icon at bounding box center [574, 103] width 19 height 19
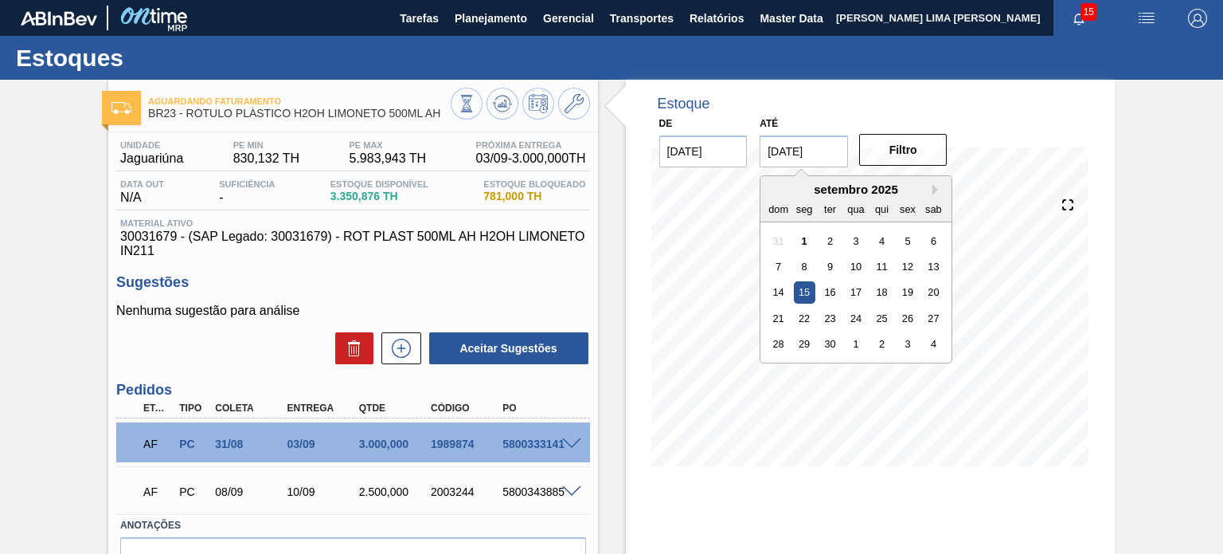
click at [802, 151] on input "15/09/2025" at bounding box center [804, 151] width 88 height 32
click at [938, 183] on div "Next Month setembro 2025 dom seg ter qua qui sex sab 31 1 2 3 4 5 6 7 8 9 10 11…" at bounding box center [856, 269] width 193 height 188
click at [934, 187] on button "Next Month" at bounding box center [938, 189] width 11 height 11
click at [933, 188] on button "Next Month" at bounding box center [938, 189] width 11 height 11
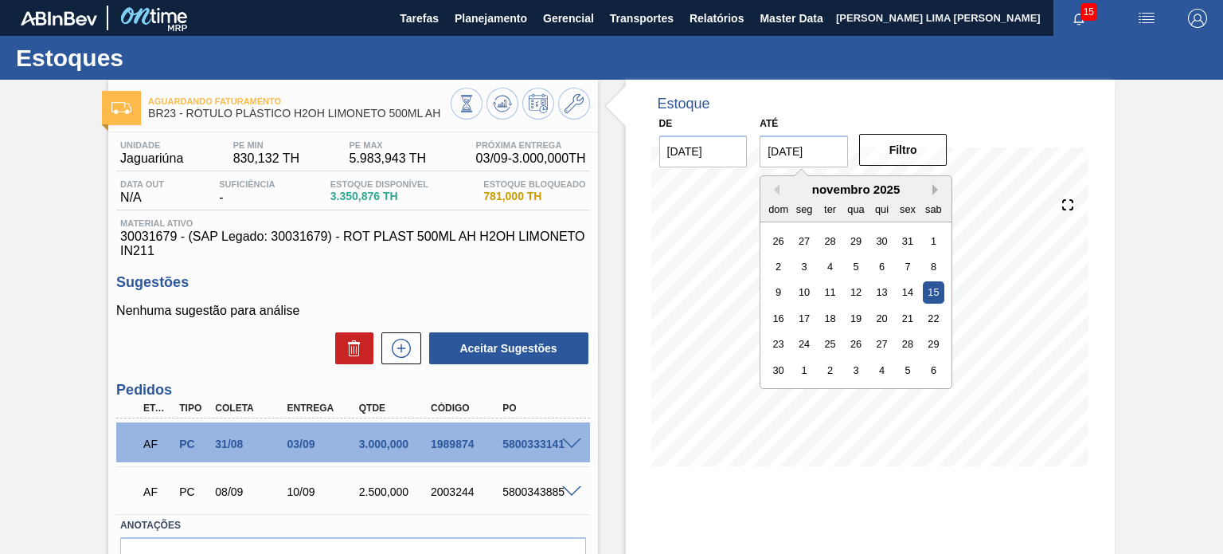
click at [933, 188] on button "Next Month" at bounding box center [938, 189] width 11 height 11
click at [928, 340] on div "31" at bounding box center [934, 344] width 22 height 22
type input "31/01/2026"
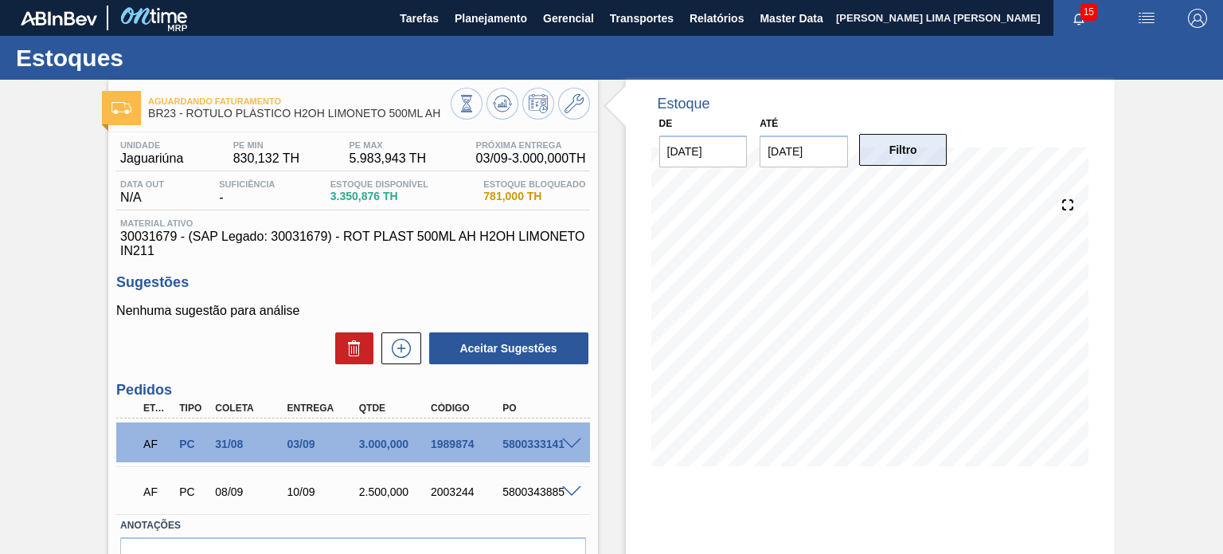
click at [906, 163] on button "Filtro" at bounding box center [903, 150] width 88 height 32
click at [467, 444] on div "1989874" at bounding box center [466, 443] width 79 height 13
copy div "1989874"
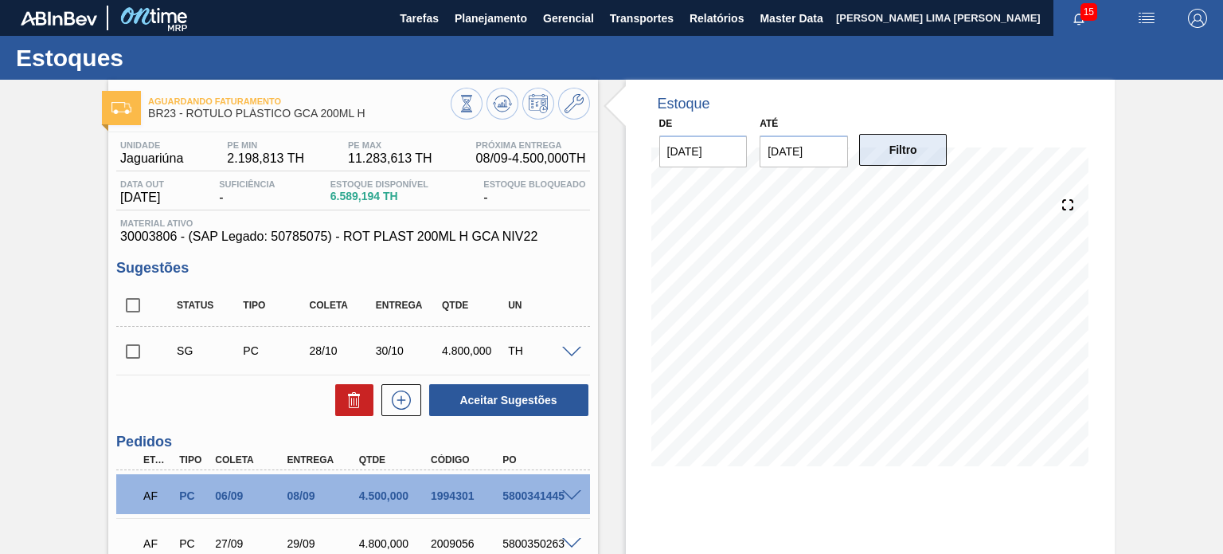
click at [868, 151] on button "Filtro" at bounding box center [903, 150] width 88 height 32
click at [836, 151] on input "[DATE]" at bounding box center [804, 151] width 88 height 32
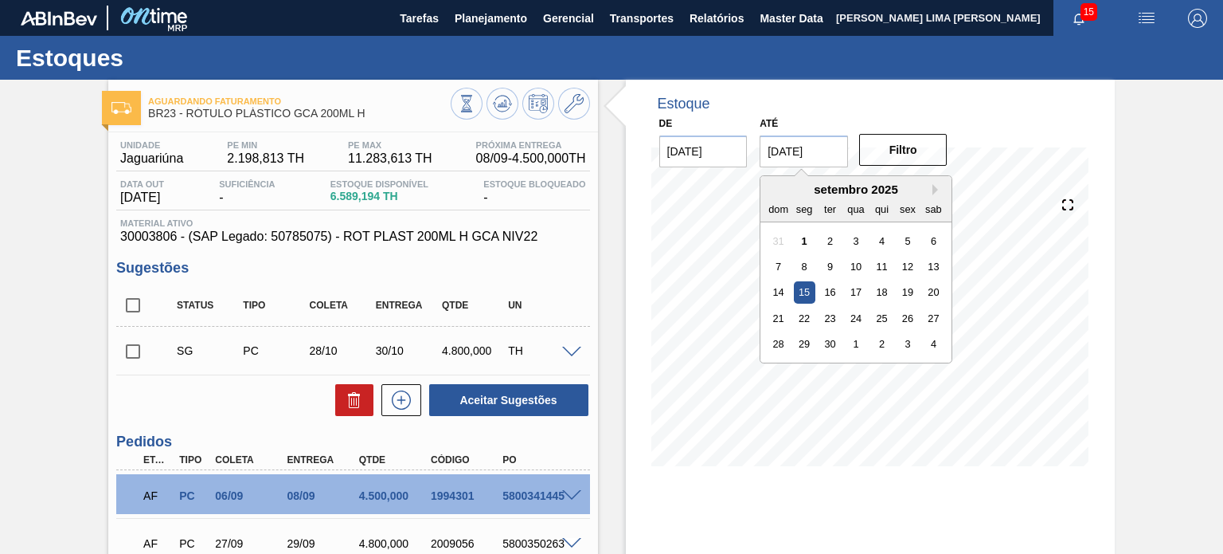
click at [928, 189] on div "setembro 2025" at bounding box center [856, 189] width 191 height 14
click at [929, 189] on div "setembro 2025" at bounding box center [856, 189] width 191 height 14
click at [934, 189] on button "Next Month" at bounding box center [938, 189] width 11 height 11
click at [934, 190] on button "Next Month" at bounding box center [938, 189] width 11 height 11
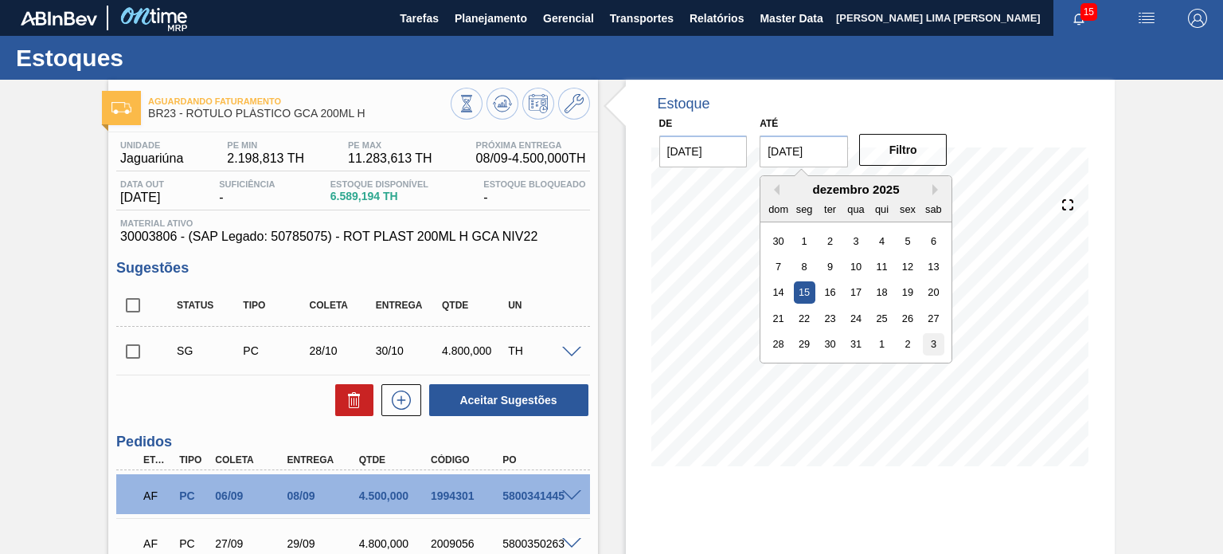
click at [930, 351] on div "3" at bounding box center [934, 344] width 22 height 22
type input "03/01/2026"
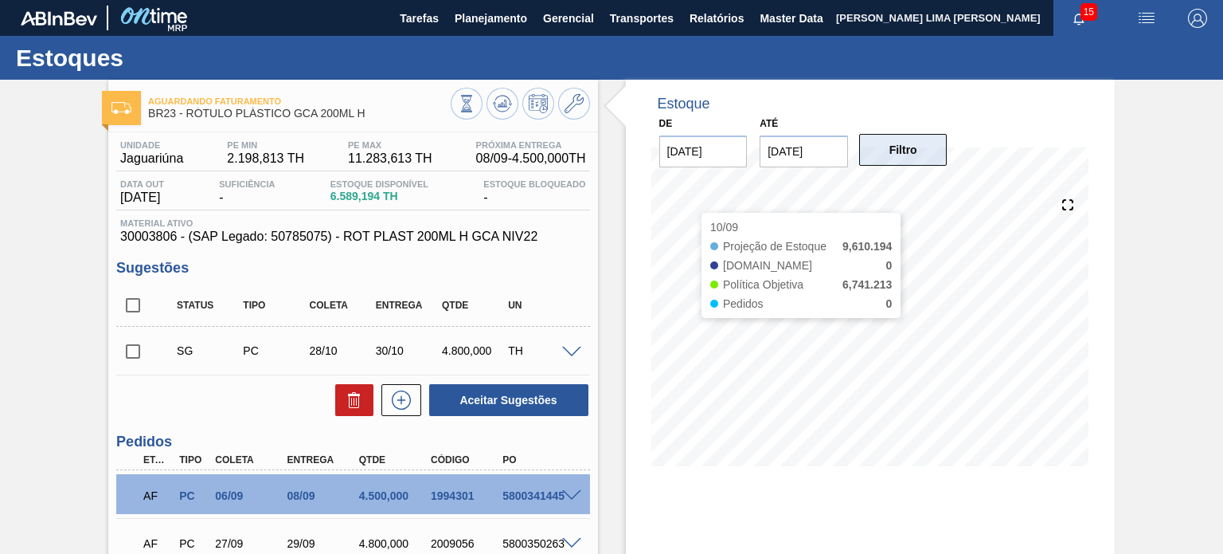
click at [924, 155] on button "Filtro" at bounding box center [903, 150] width 88 height 32
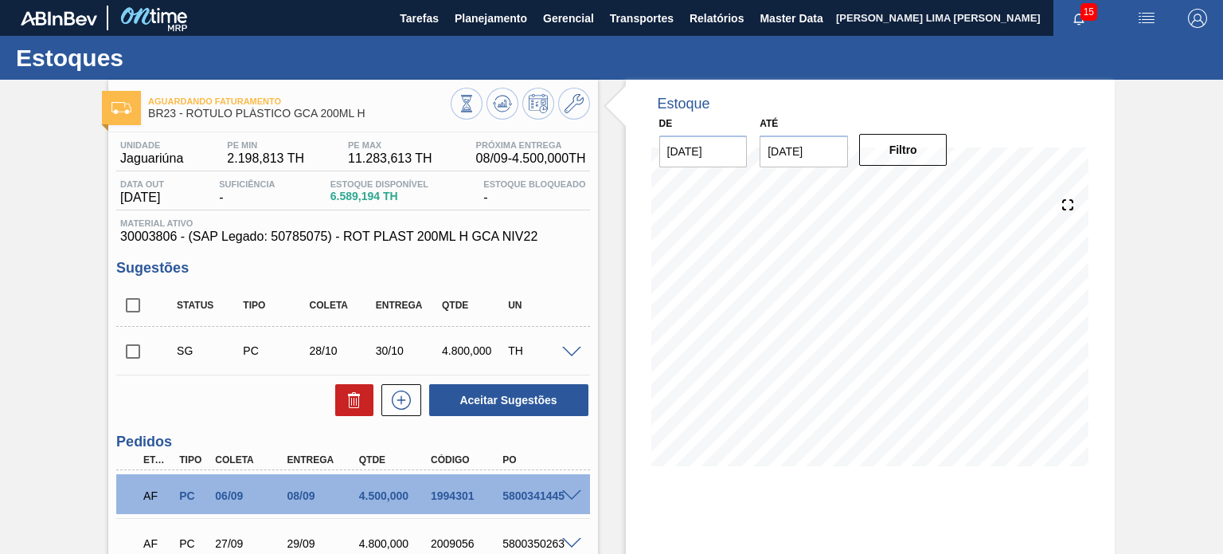
scroll to position [80, 0]
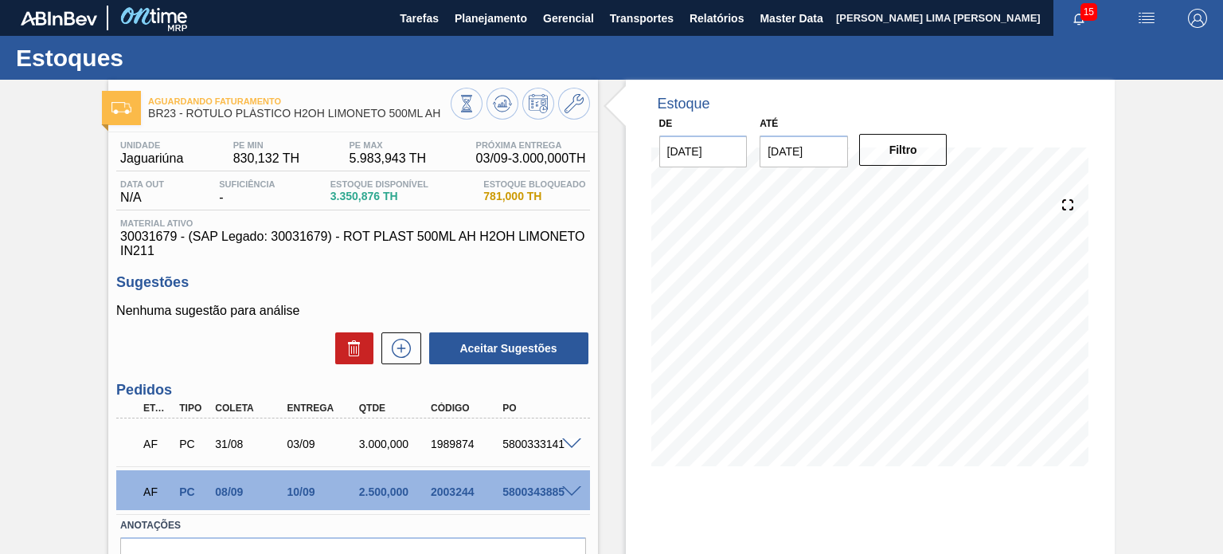
click at [816, 154] on input "[DATE]" at bounding box center [804, 151] width 88 height 32
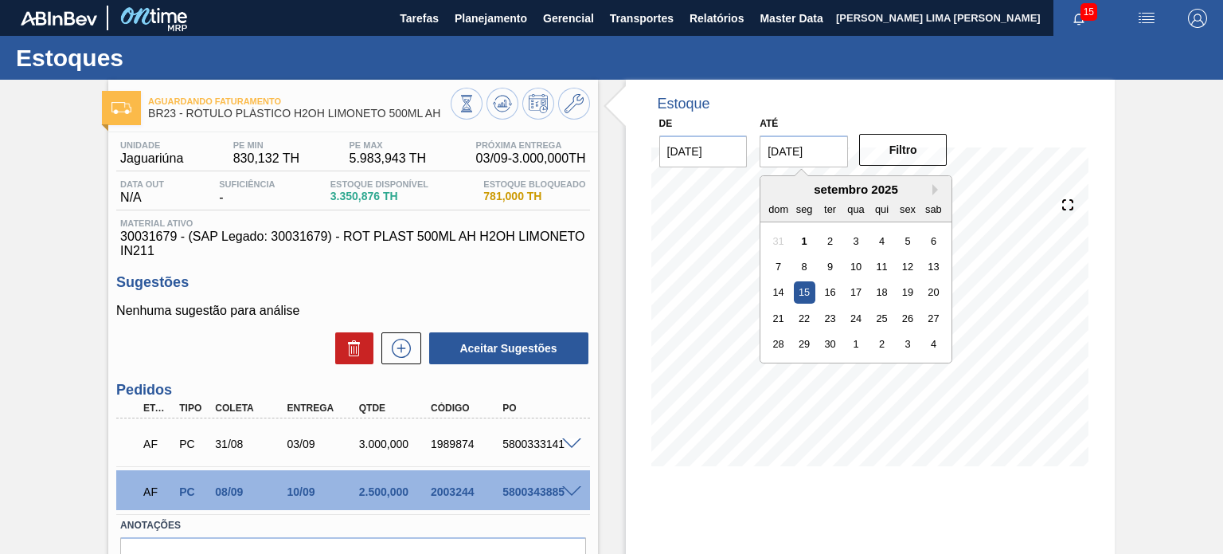
click at [938, 182] on div "setembro 2025" at bounding box center [856, 189] width 191 height 14
click at [937, 182] on div "setembro 2025" at bounding box center [856, 189] width 191 height 14
click at [937, 184] on button "Next Month" at bounding box center [938, 189] width 11 height 11
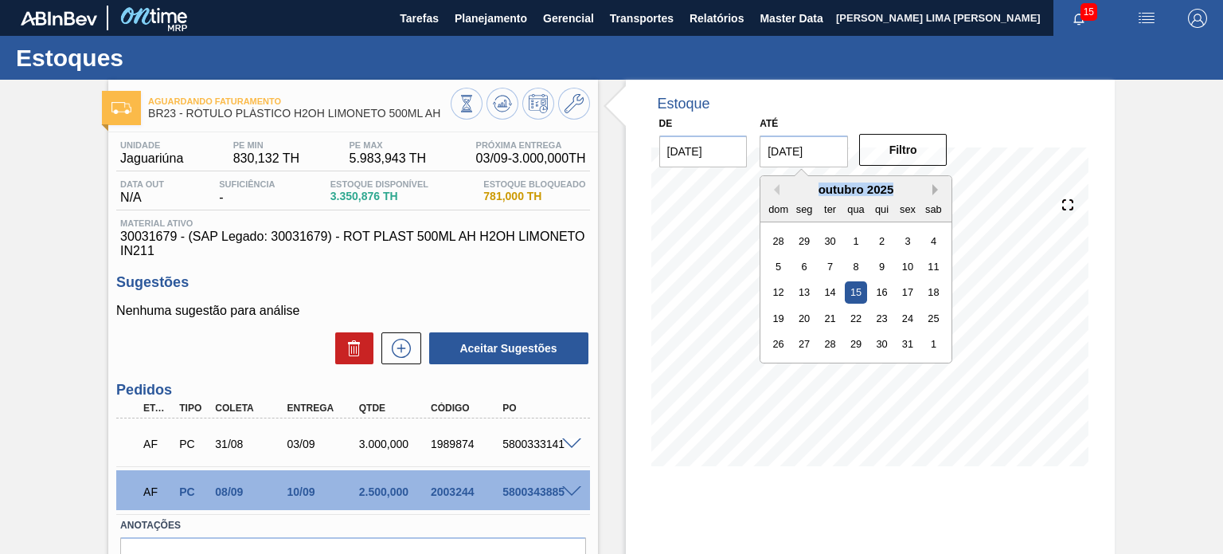
click at [937, 184] on button "Next Month" at bounding box center [938, 189] width 11 height 11
click at [934, 194] on button "Next Month" at bounding box center [938, 189] width 11 height 11
click at [938, 343] on div "3" at bounding box center [934, 344] width 22 height 22
type input "03/01/2026"
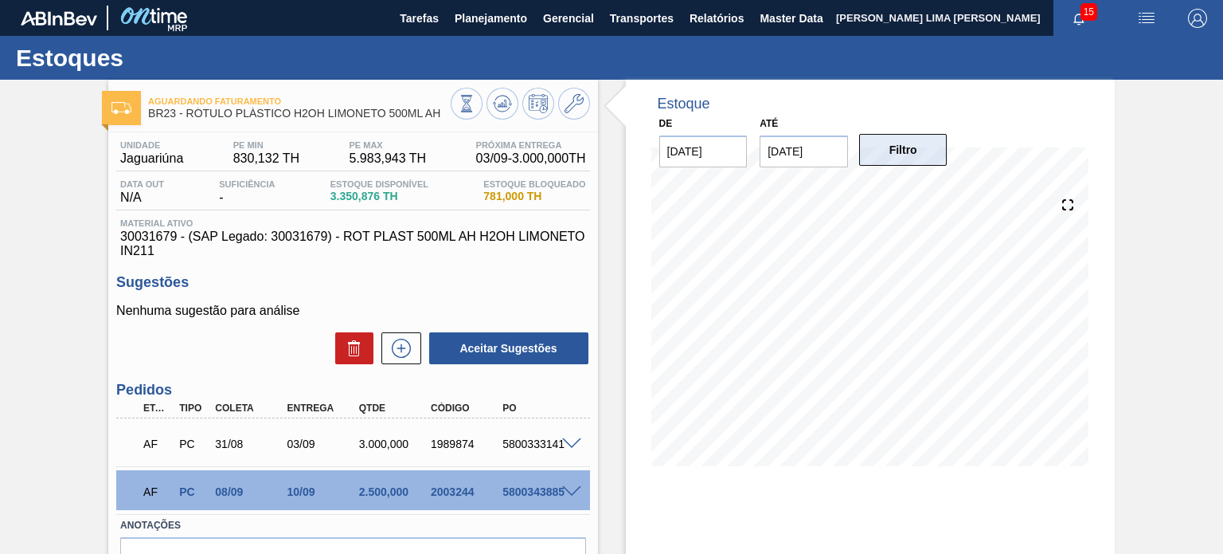
click at [909, 148] on button "Filtro" at bounding box center [903, 150] width 88 height 32
click at [449, 487] on div "2003244" at bounding box center [466, 491] width 79 height 13
copy div "2003244"
click at [567, 106] on icon at bounding box center [574, 103] width 19 height 19
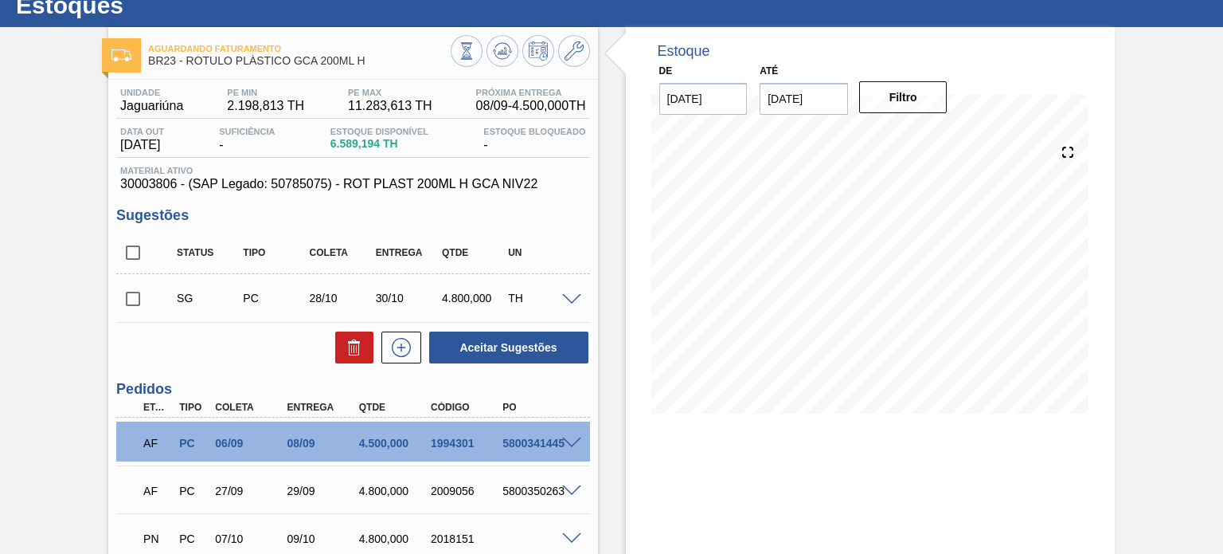
scroll to position [80, 0]
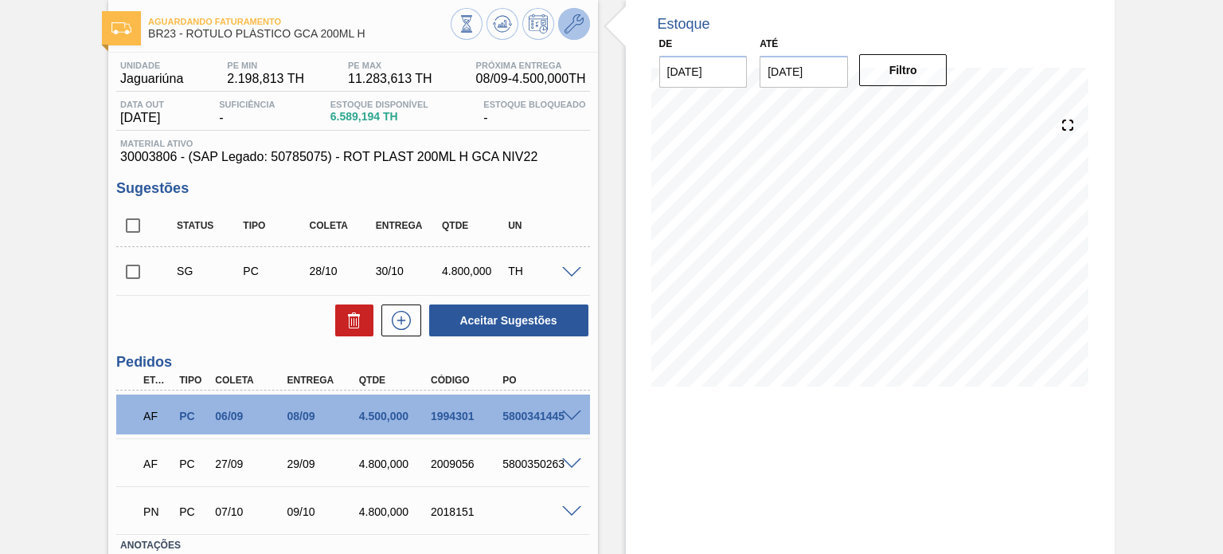
click at [573, 34] on button at bounding box center [574, 24] width 32 height 32
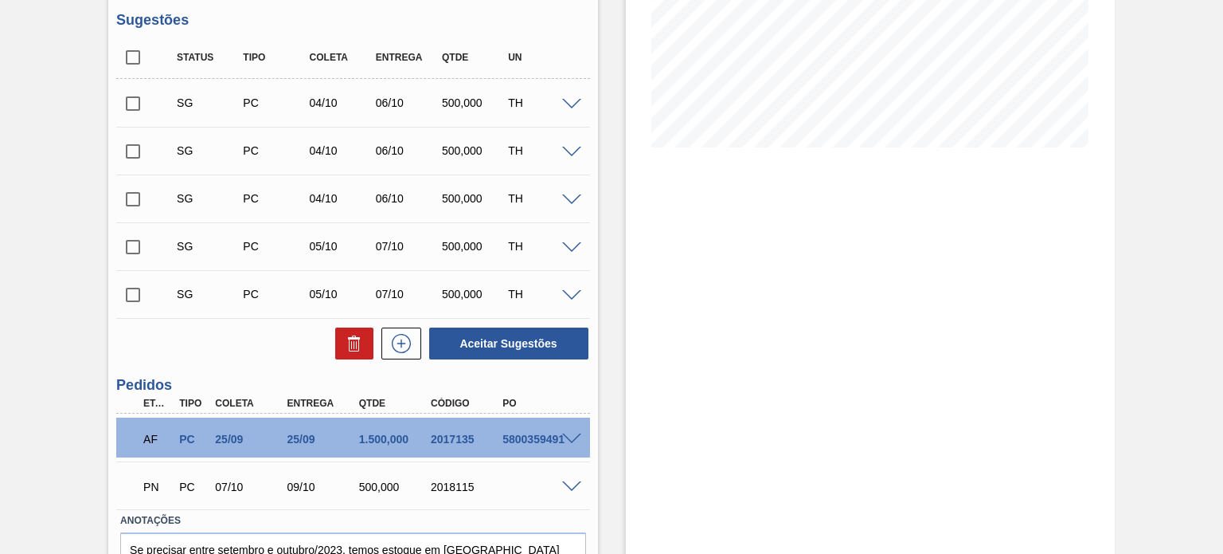
scroll to position [398, 0]
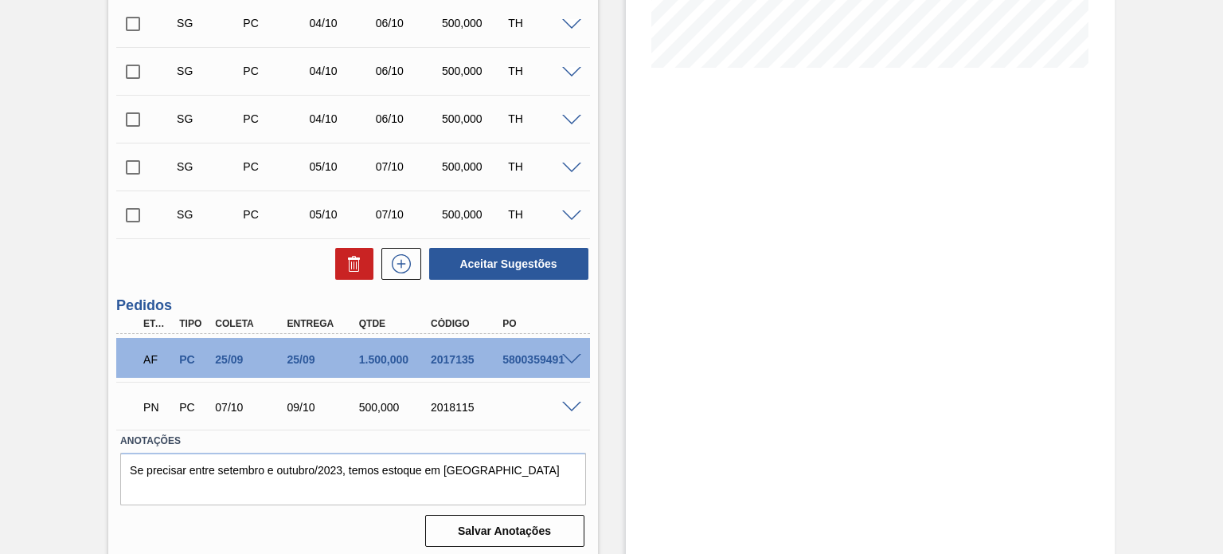
click at [575, 400] on div at bounding box center [574, 406] width 32 height 12
click at [577, 407] on span at bounding box center [571, 407] width 19 height 12
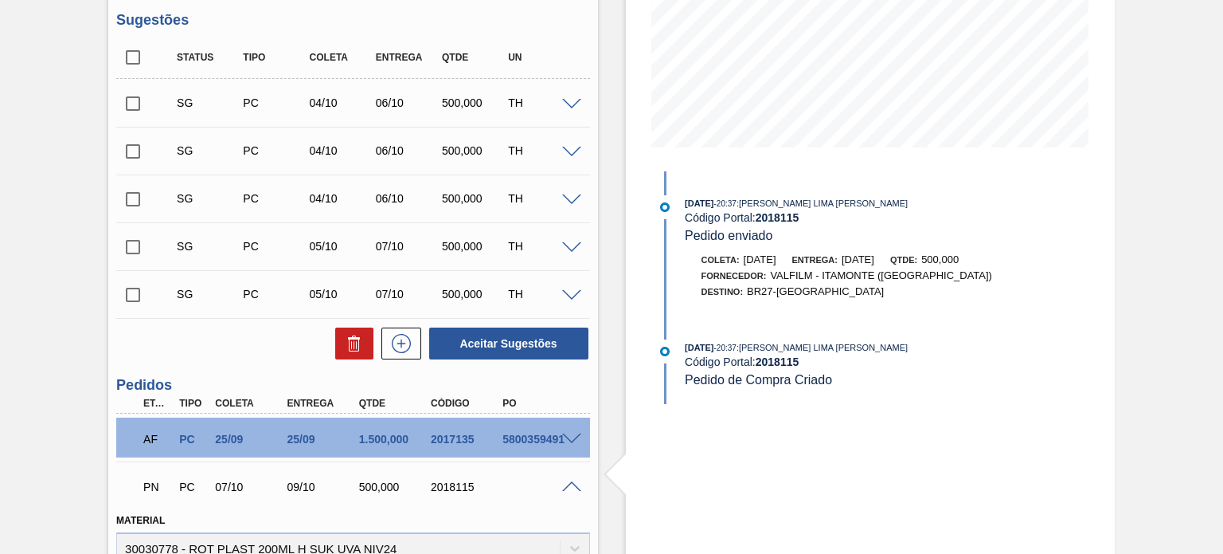
scroll to position [0, 0]
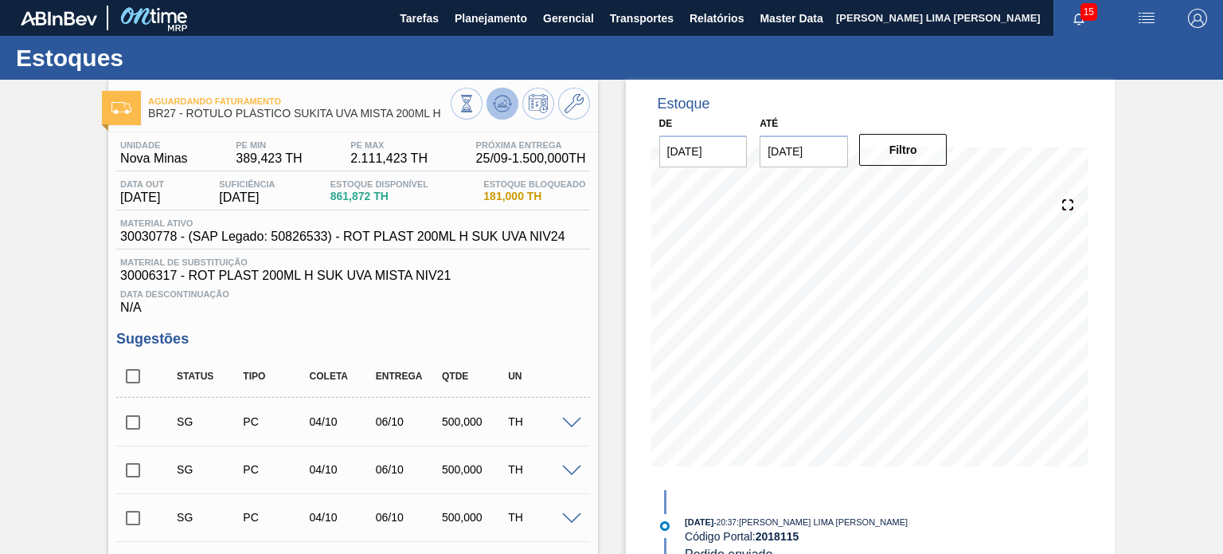
click at [495, 104] on icon at bounding box center [502, 103] width 19 height 19
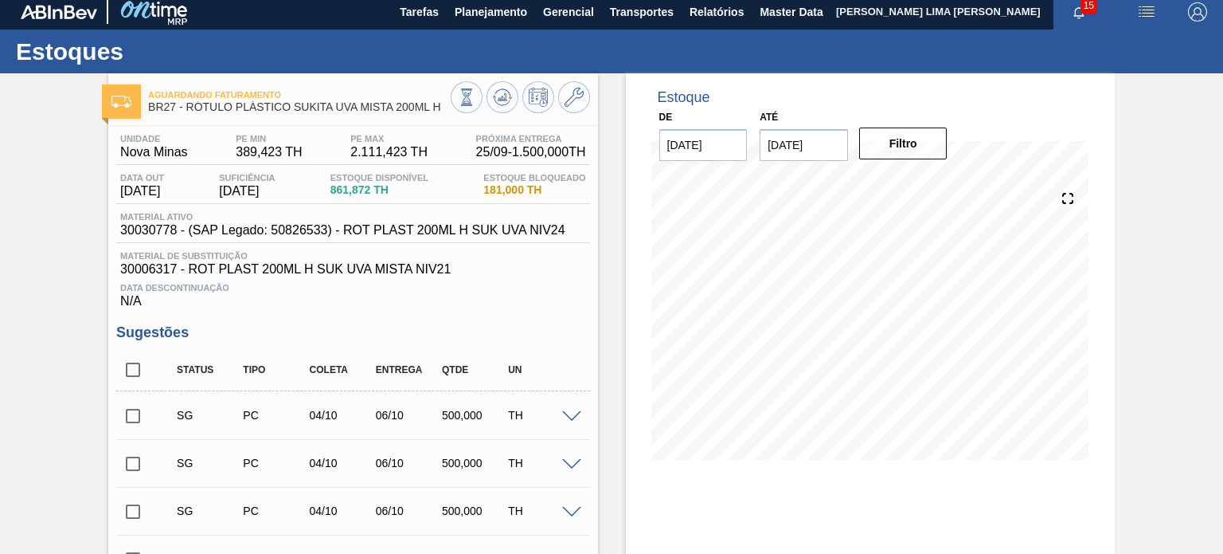
scroll to position [405, 0]
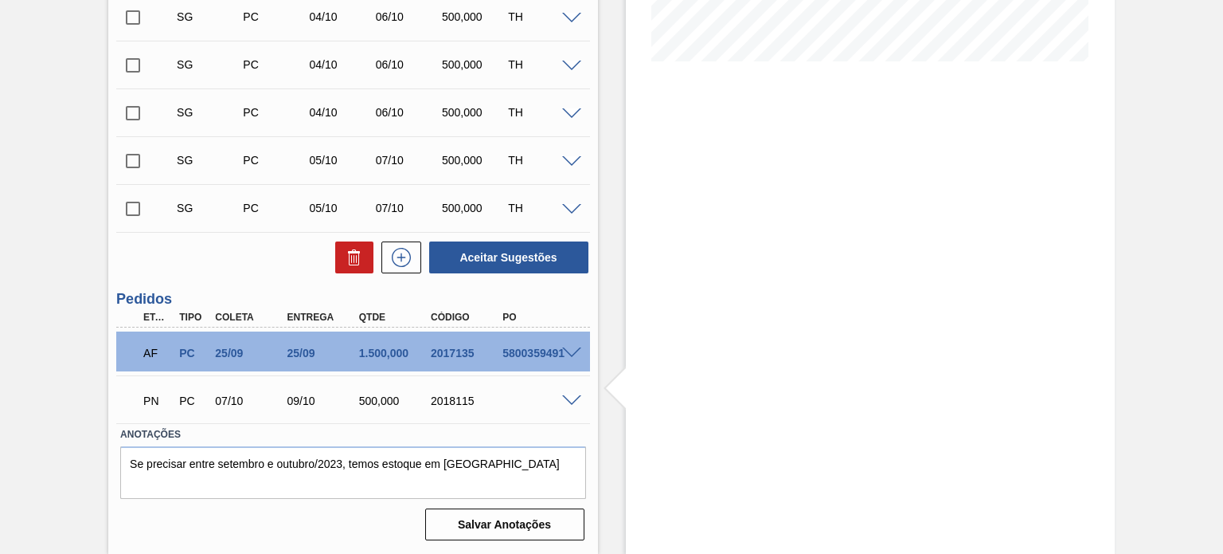
click at [442, 349] on div "2017135" at bounding box center [466, 352] width 79 height 13
copy div "2017135"
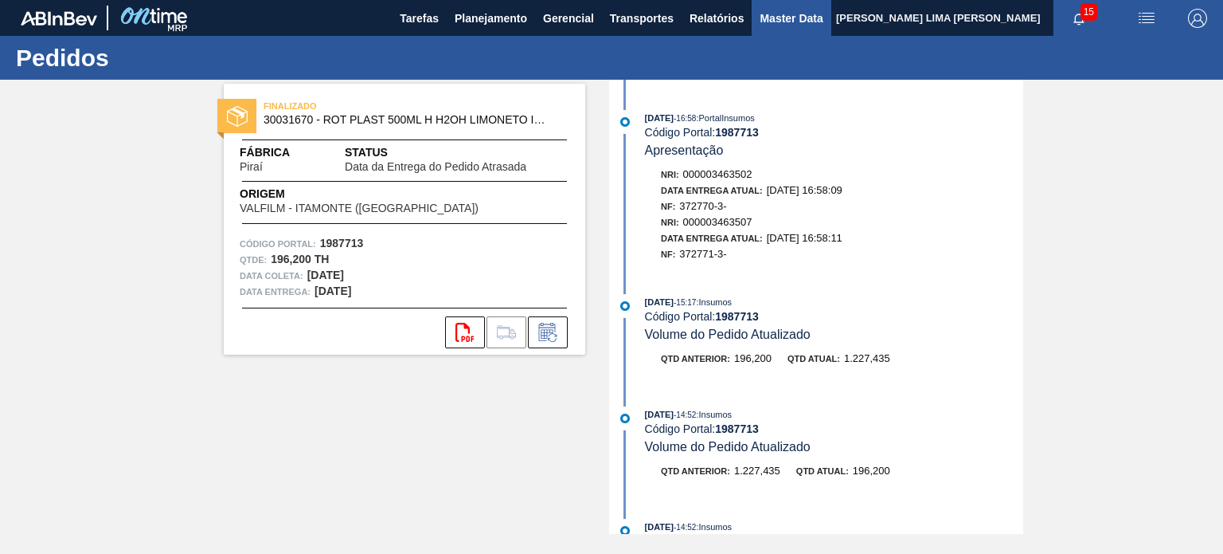
scroll to position [398, 0]
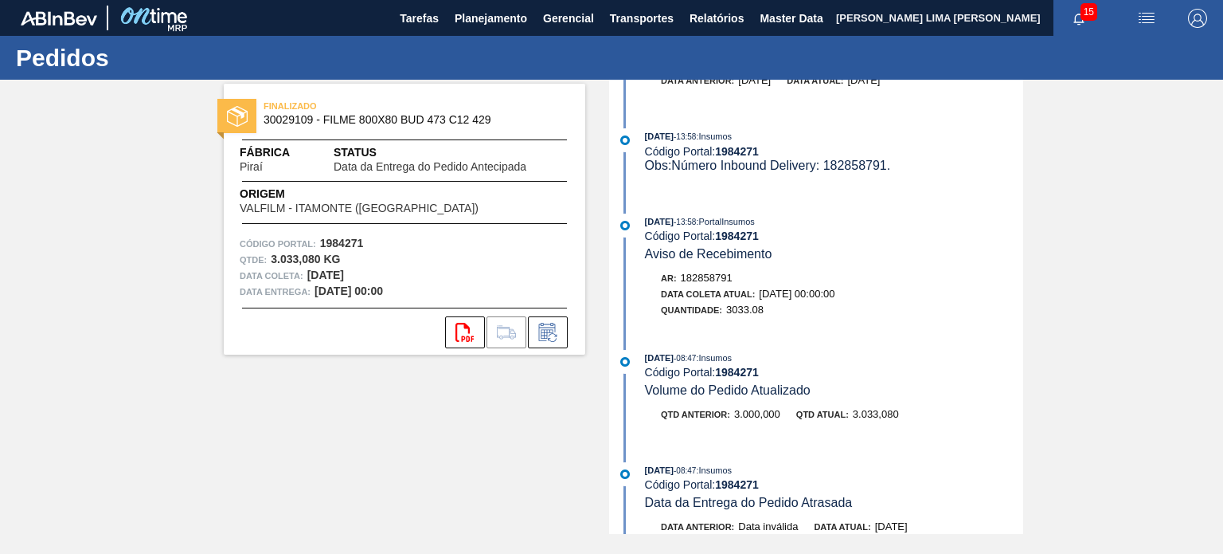
scroll to position [398, 0]
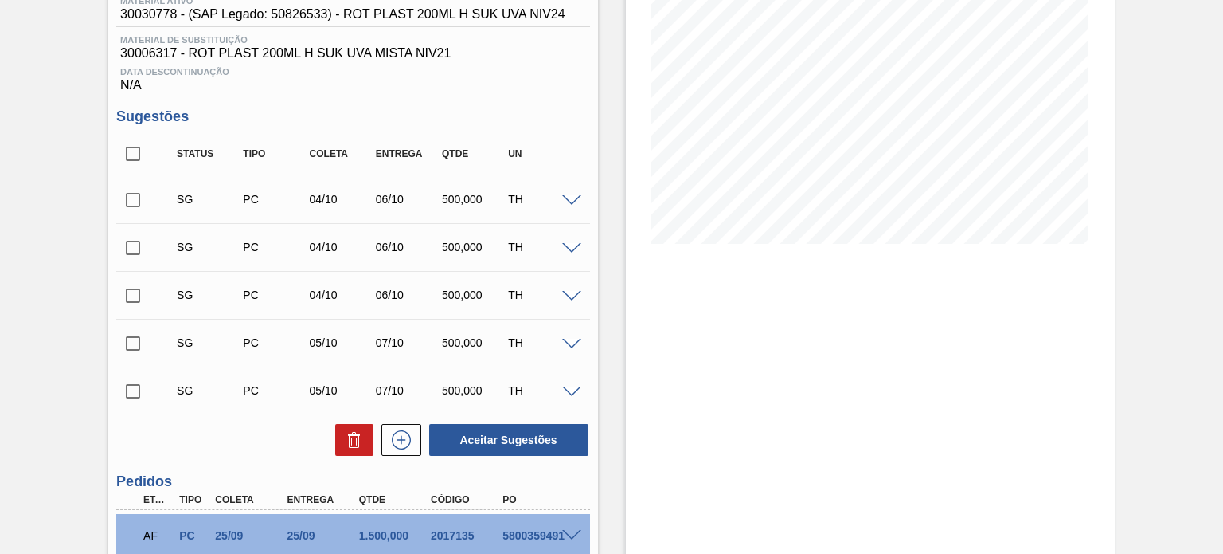
scroll to position [398, 0]
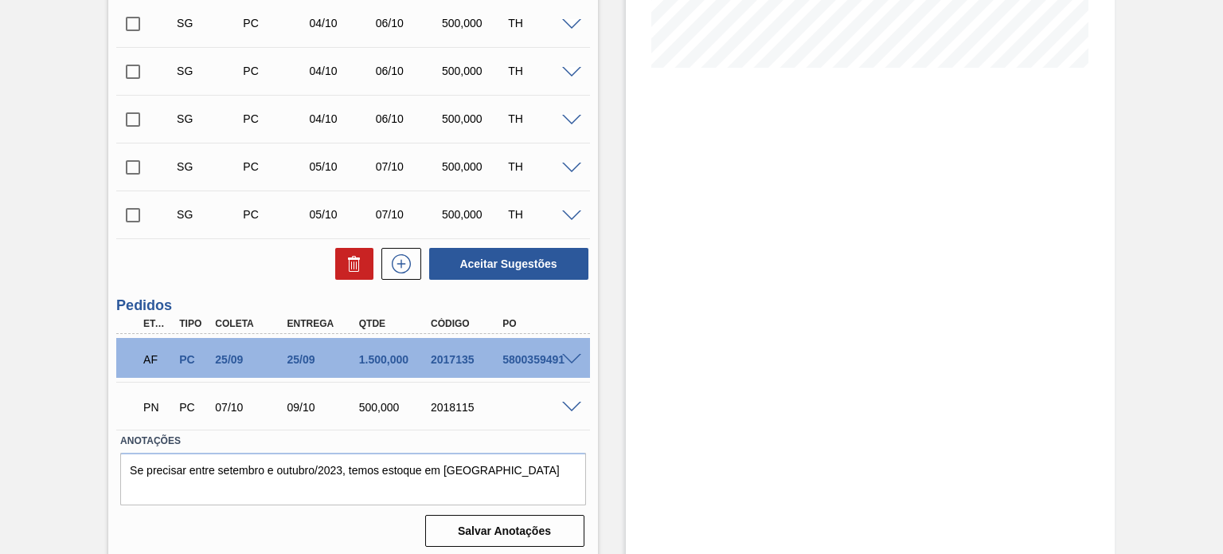
click at [451, 352] on div "AF PC 25/09 25/09 1.500,000 2017135 5800359491" at bounding box center [348, 358] width 431 height 32
click at [452, 352] on div "AF PC 25/09 25/09 1.500,000 2017135 5800359491" at bounding box center [348, 358] width 431 height 32
copy div "2017135"
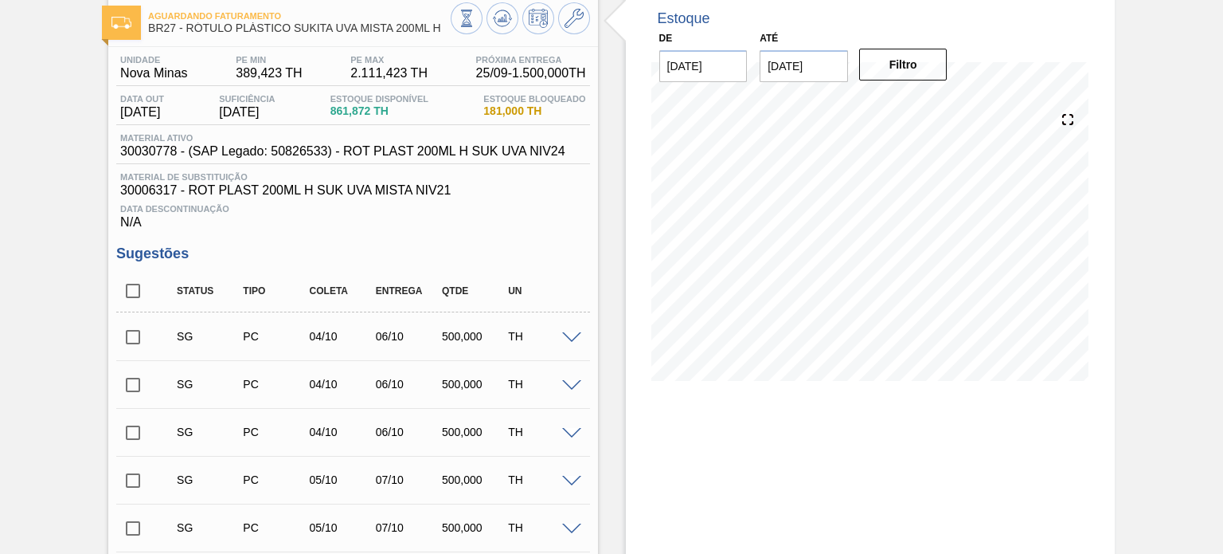
scroll to position [0, 0]
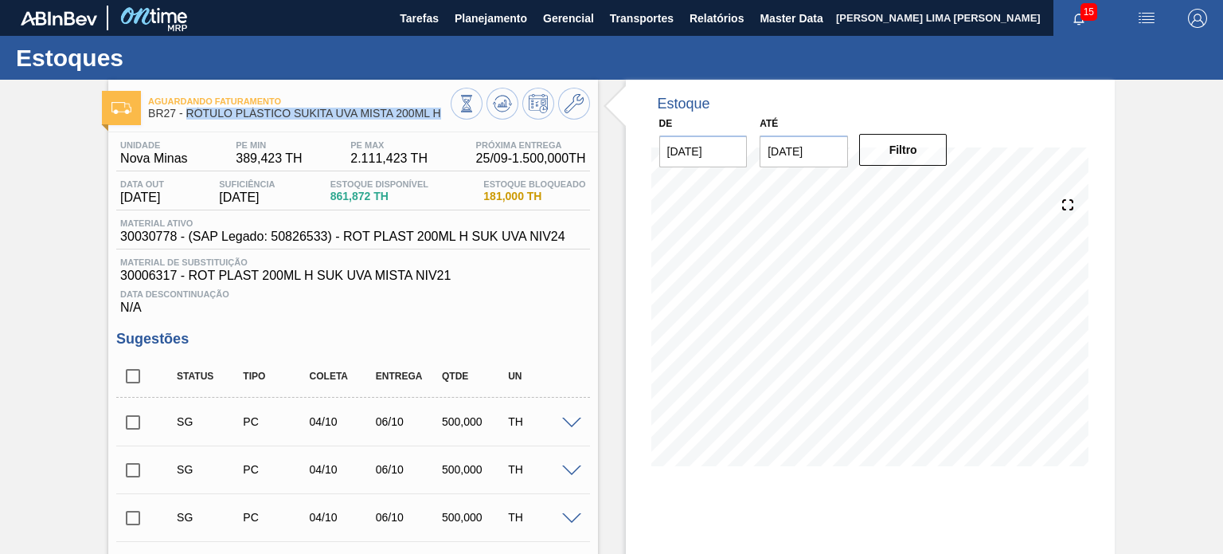
drag, startPoint x: 440, startPoint y: 116, endPoint x: 186, endPoint y: 116, distance: 253.3
click at [186, 116] on span "BR27 - RÓTULO PLÁSTICO SUKITA UVA MISTA 200ML H" at bounding box center [299, 114] width 302 height 12
copy span "RÓTULO PLÁSTICO SUKITA UVA MISTA 200ML H"
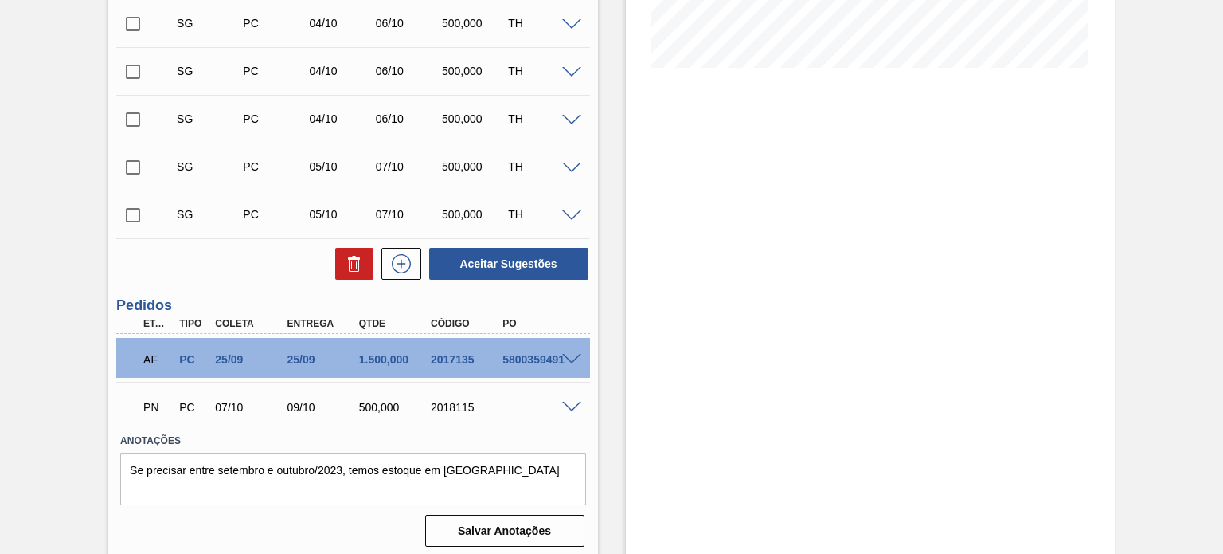
click at [462, 357] on div "2017135" at bounding box center [466, 359] width 79 height 13
copy div "2017135"
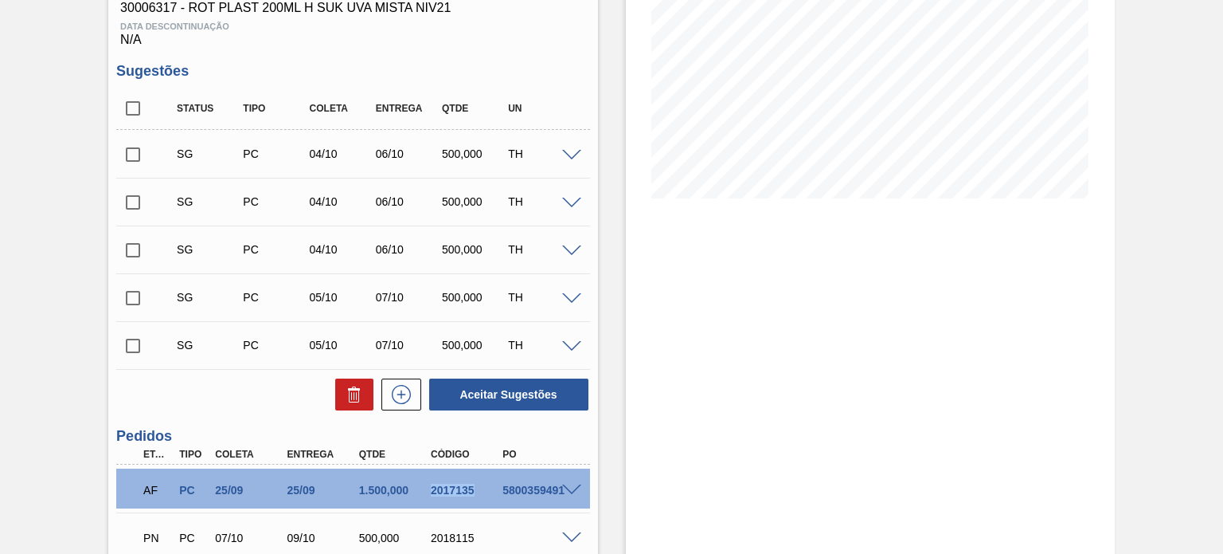
scroll to position [0, 0]
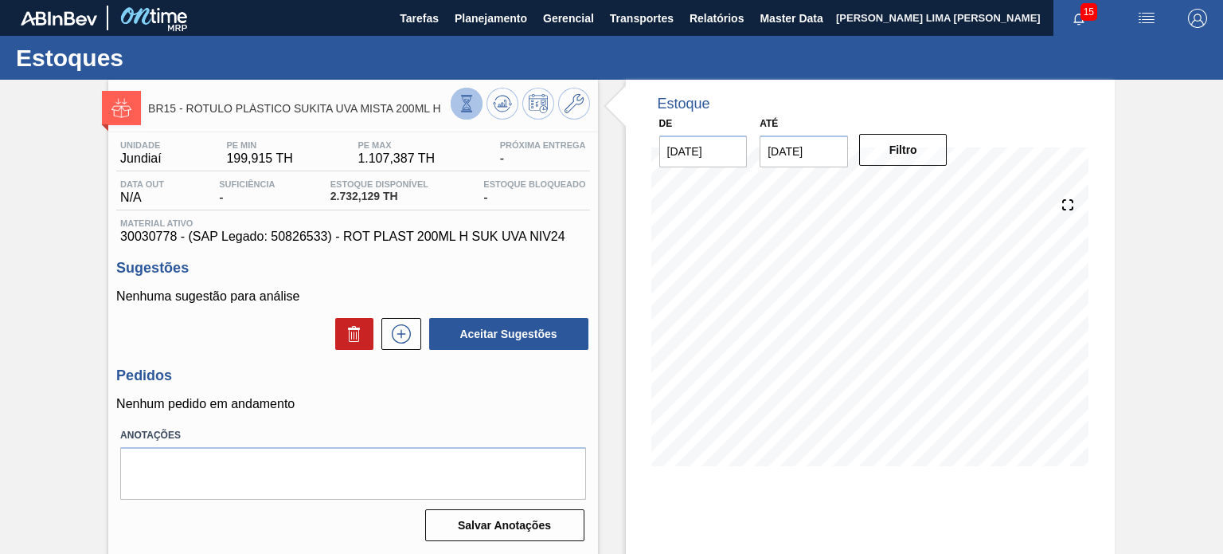
click at [461, 108] on icon at bounding box center [467, 104] width 18 height 18
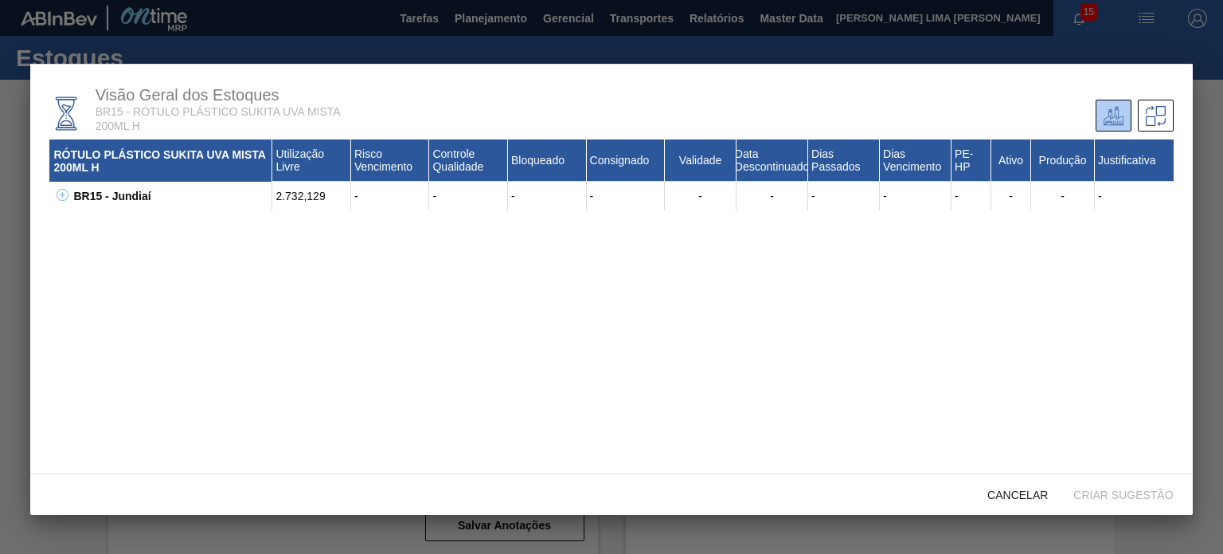
click at [58, 199] on icon at bounding box center [63, 195] width 12 height 12
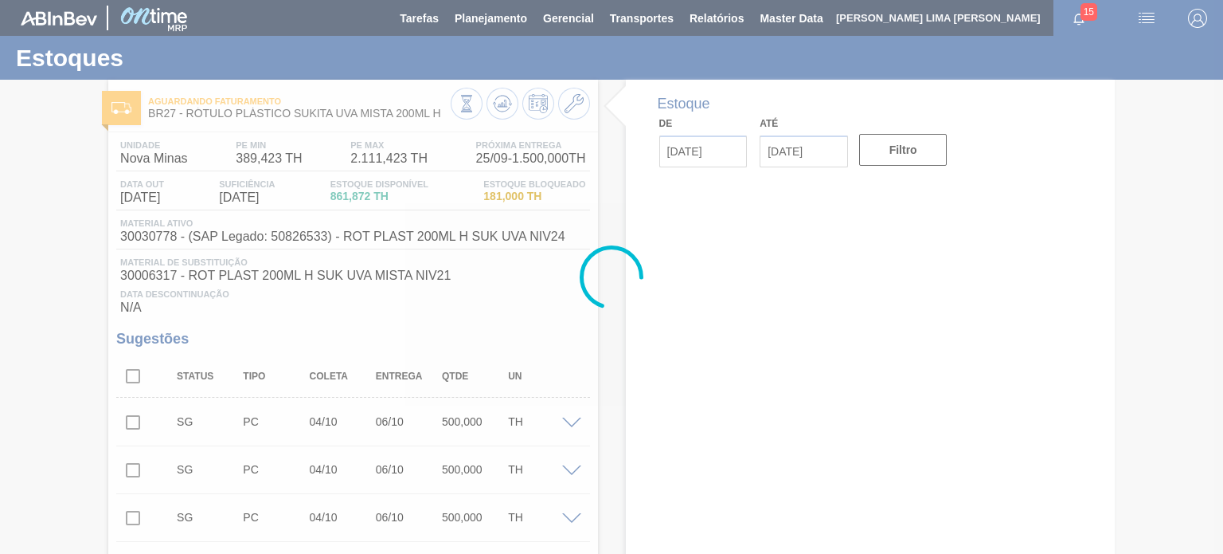
click at [3, 253] on div at bounding box center [611, 277] width 1223 height 554
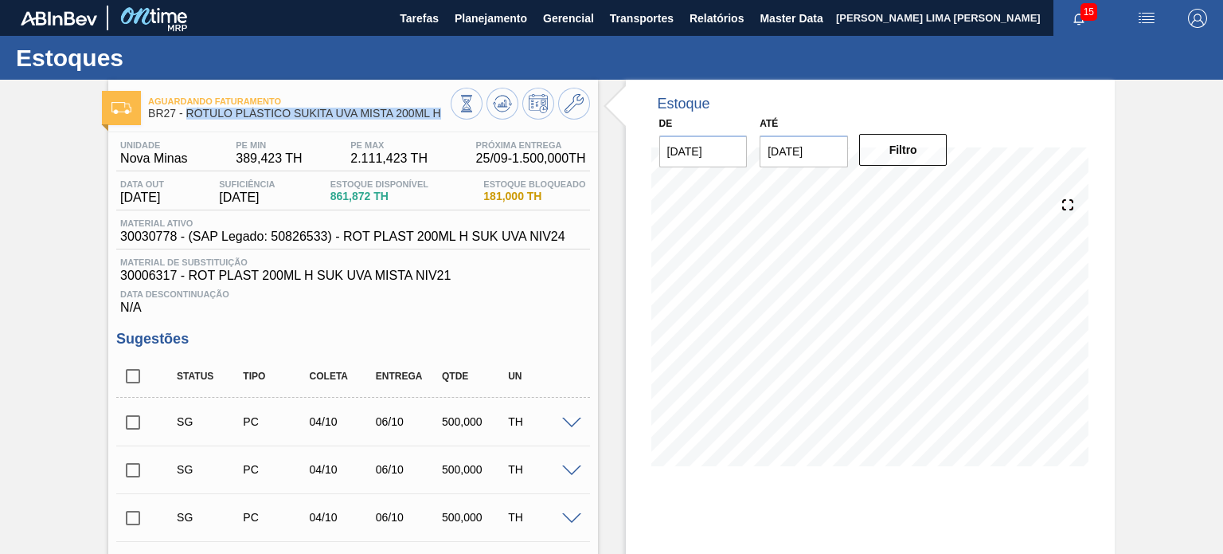
drag, startPoint x: 437, startPoint y: 119, endPoint x: 186, endPoint y: 118, distance: 250.9
click at [186, 118] on span "BR27 - RÓTULO PLÁSTICO SUKITA UVA MISTA 200ML H" at bounding box center [299, 114] width 302 height 12
copy span "RÓTULO PLÁSTICO SUKITA UVA MISTA 200ML H"
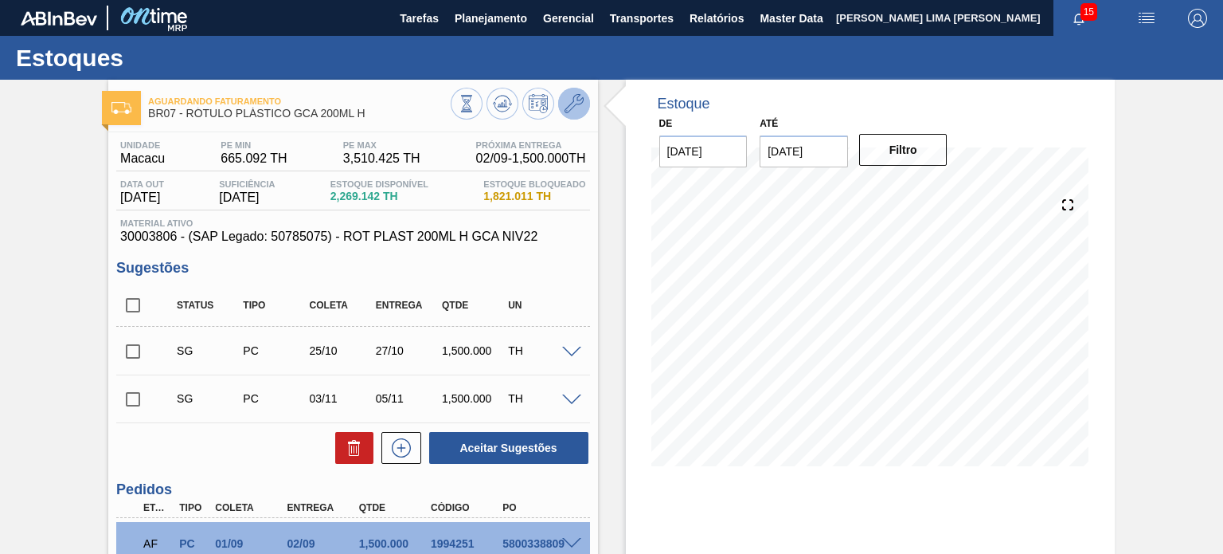
click at [574, 111] on icon at bounding box center [574, 103] width 19 height 19
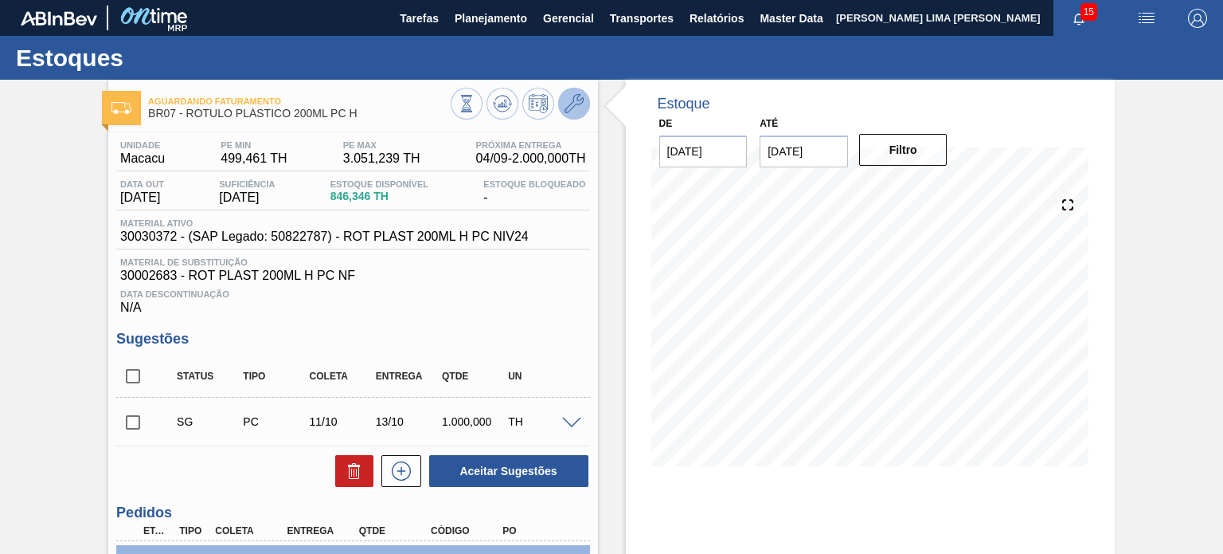
click at [566, 108] on icon at bounding box center [574, 103] width 19 height 19
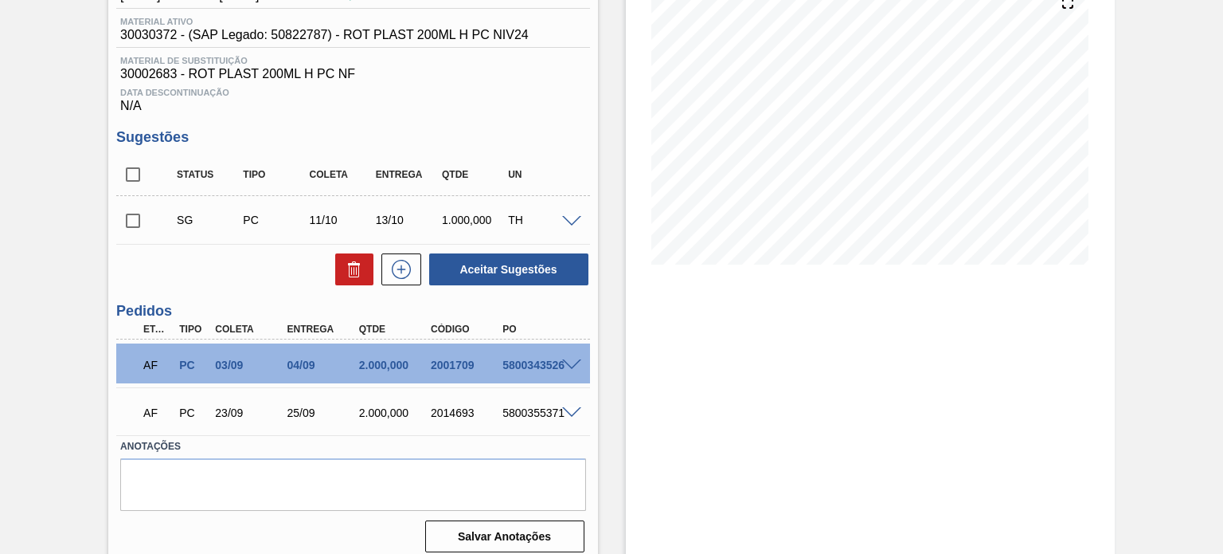
scroll to position [213, 0]
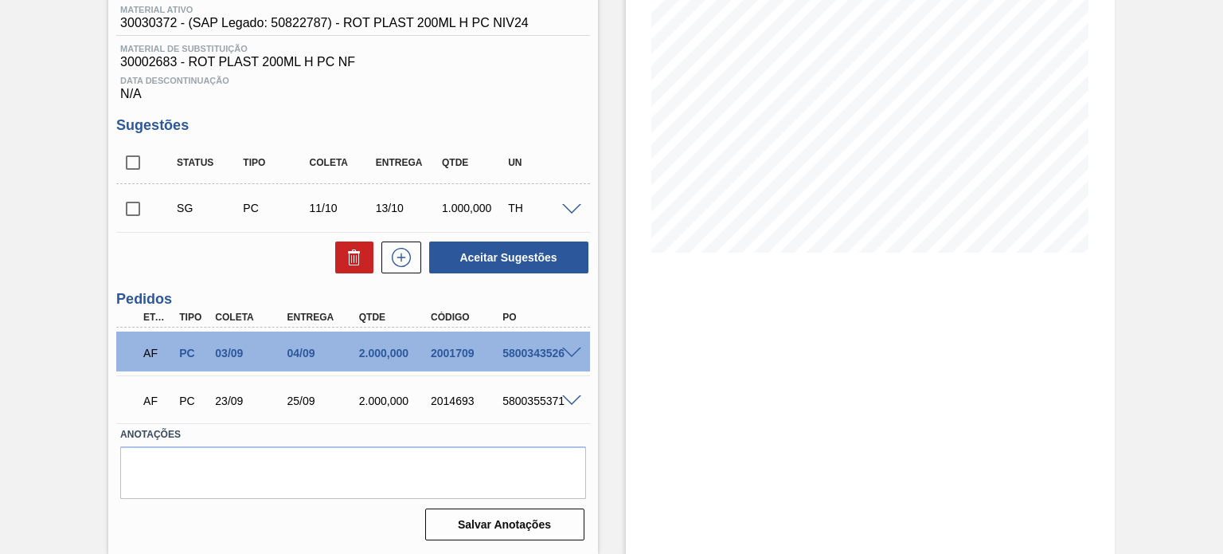
click at [461, 350] on div "2001709" at bounding box center [466, 352] width 79 height 13
copy div "2001709"
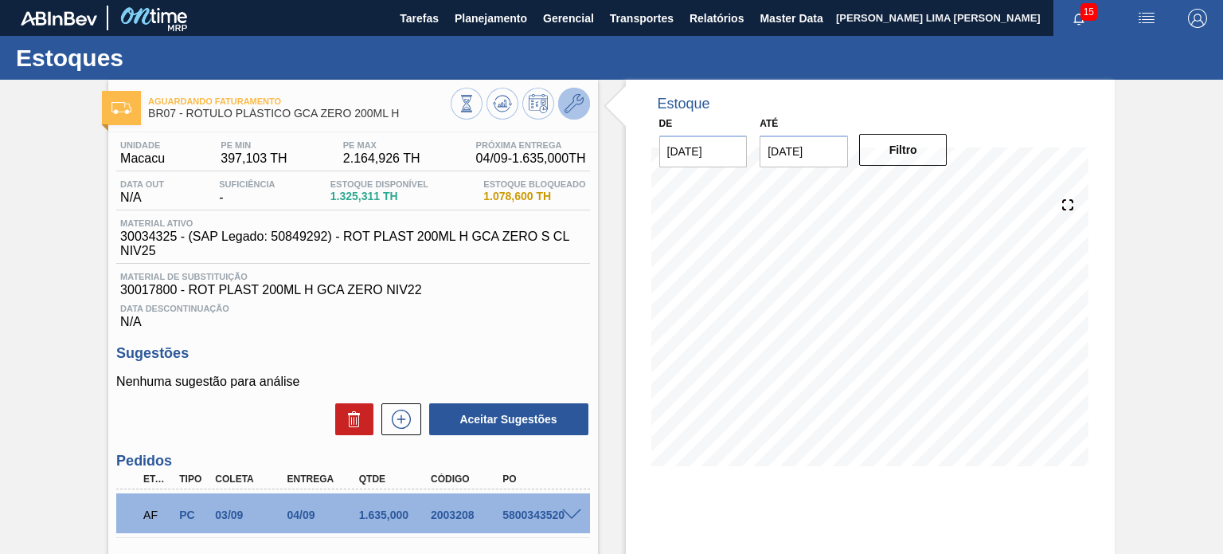
click at [580, 117] on button at bounding box center [574, 104] width 32 height 32
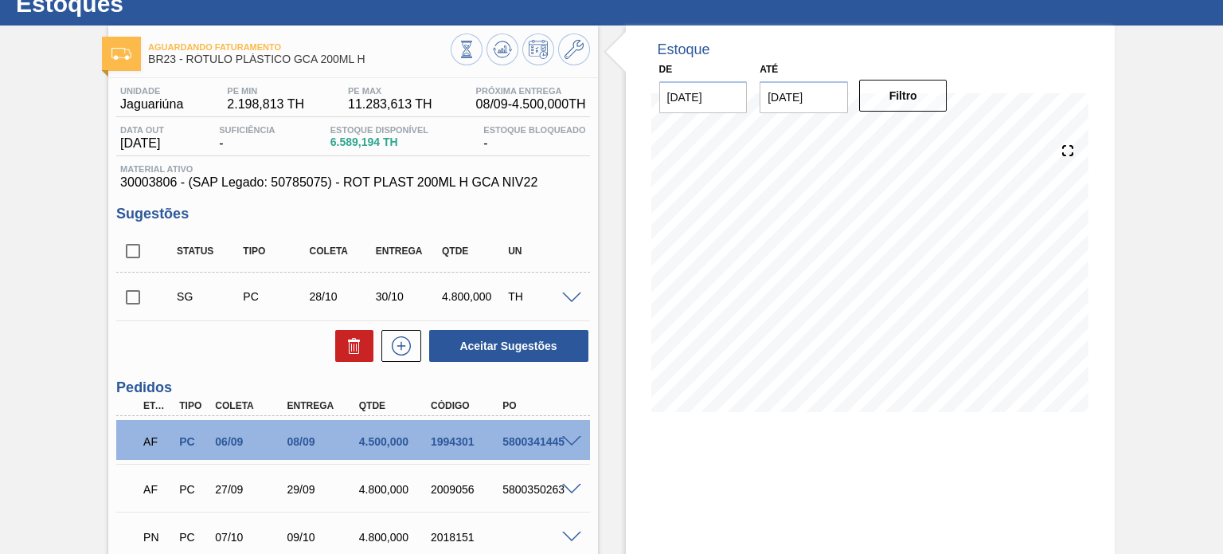
scroll to position [30, 0]
